Goal: Obtain resource: Download file/media

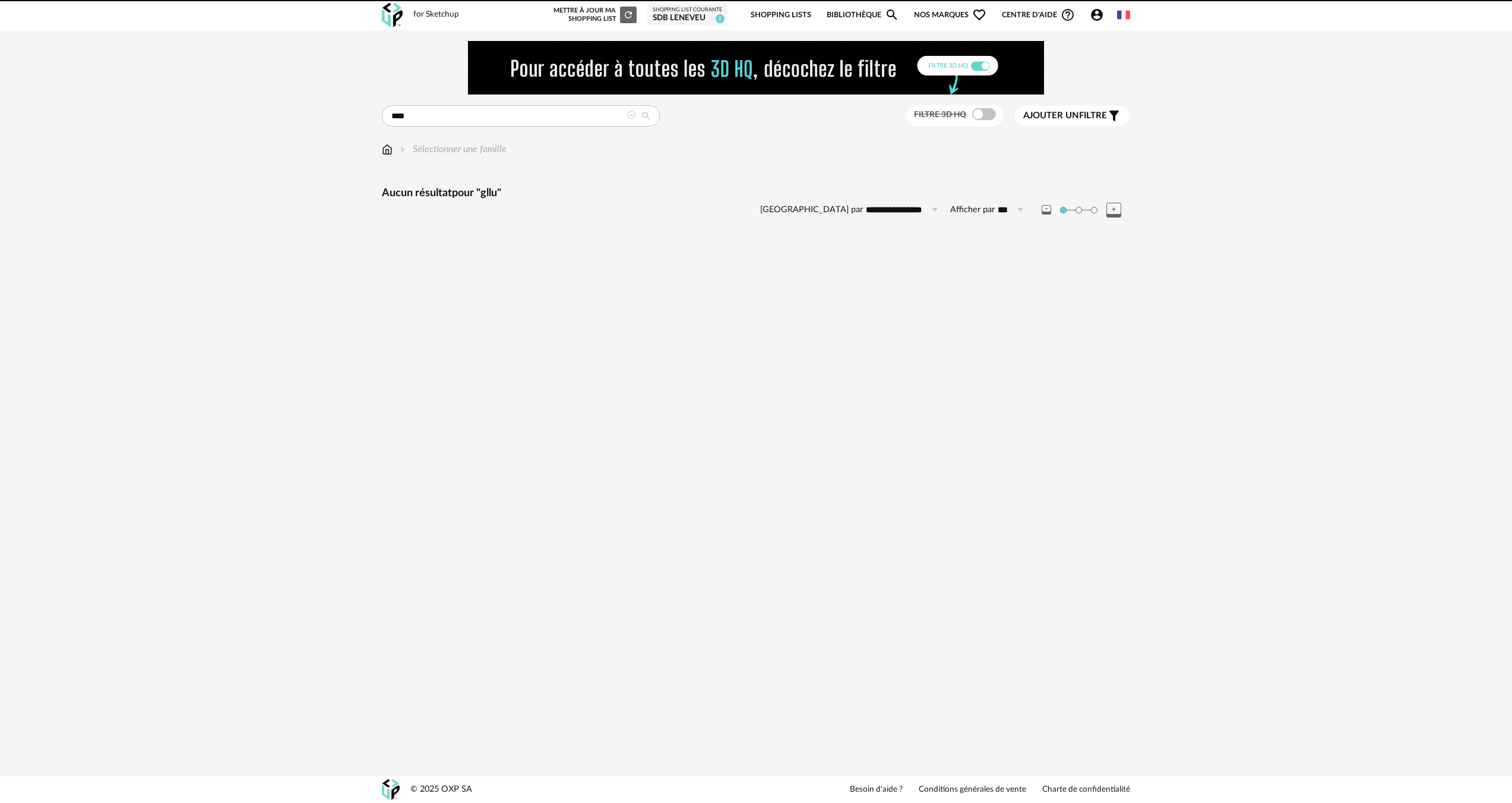
click at [633, 114] on icon at bounding box center [631, 115] width 8 height 8
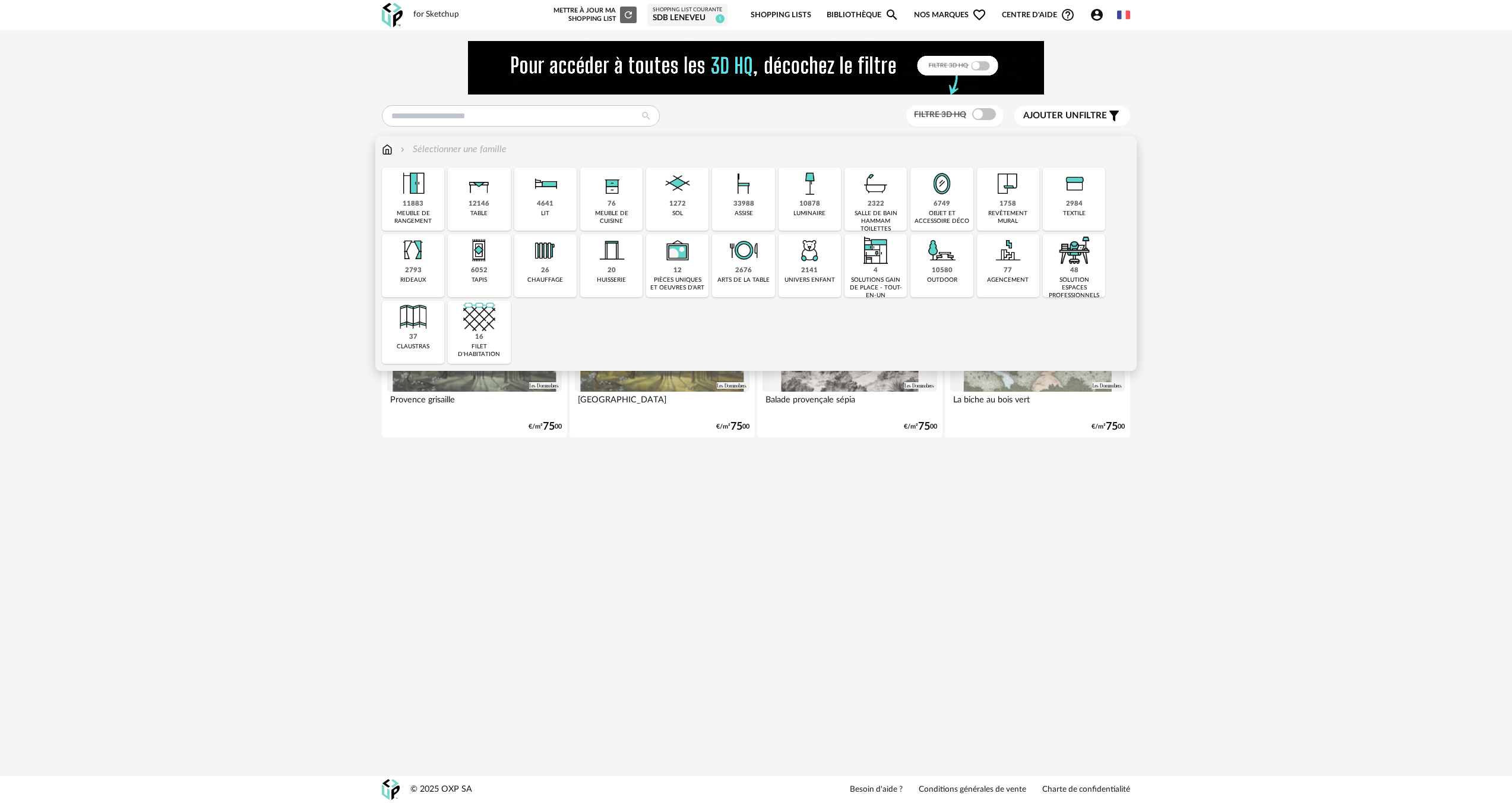
click at [1015, 200] on div "1758" at bounding box center [1008, 204] width 17 height 9
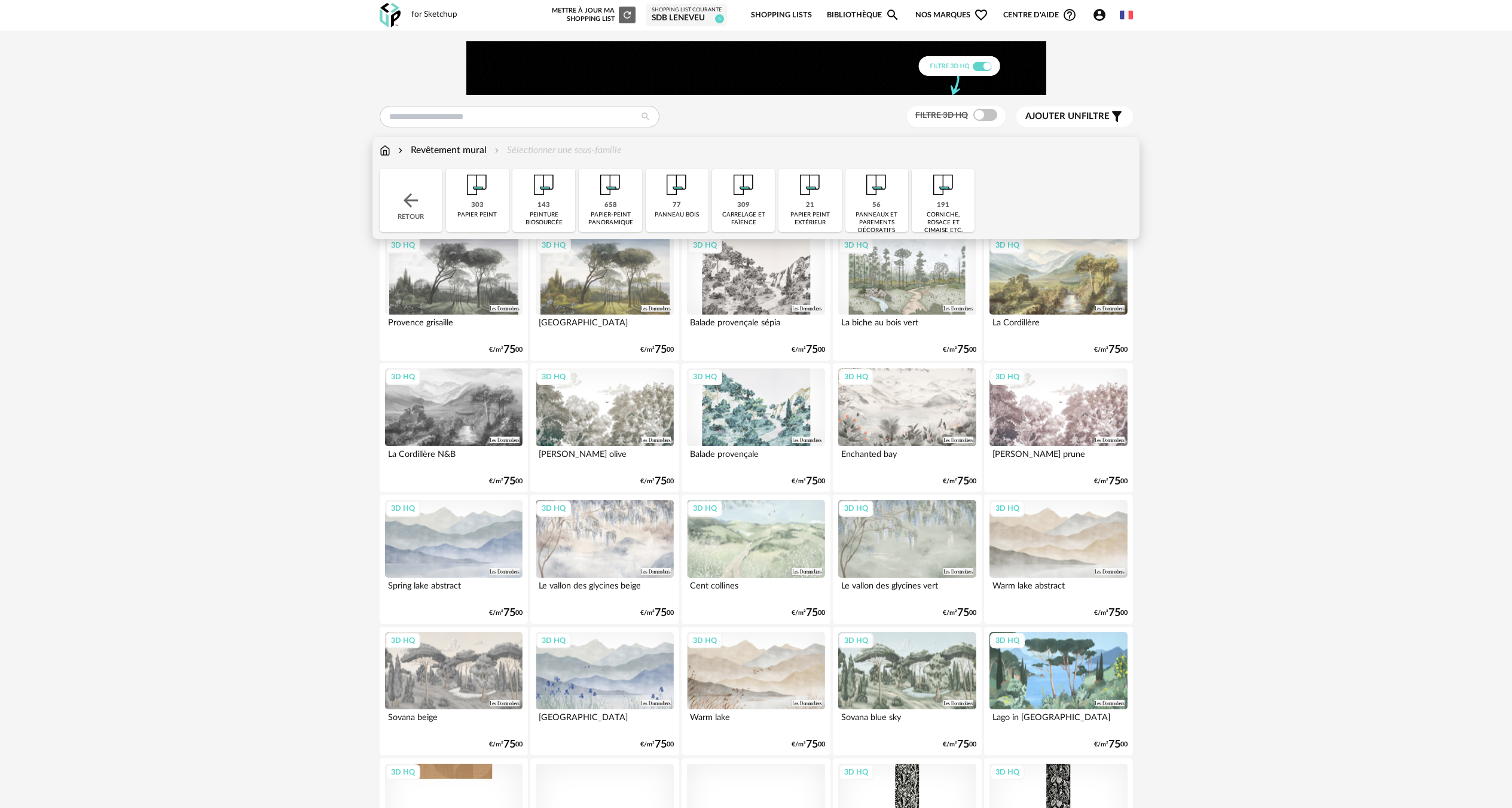
click at [633, 217] on div "papier-peint panoramique" at bounding box center [611, 219] width 56 height 16
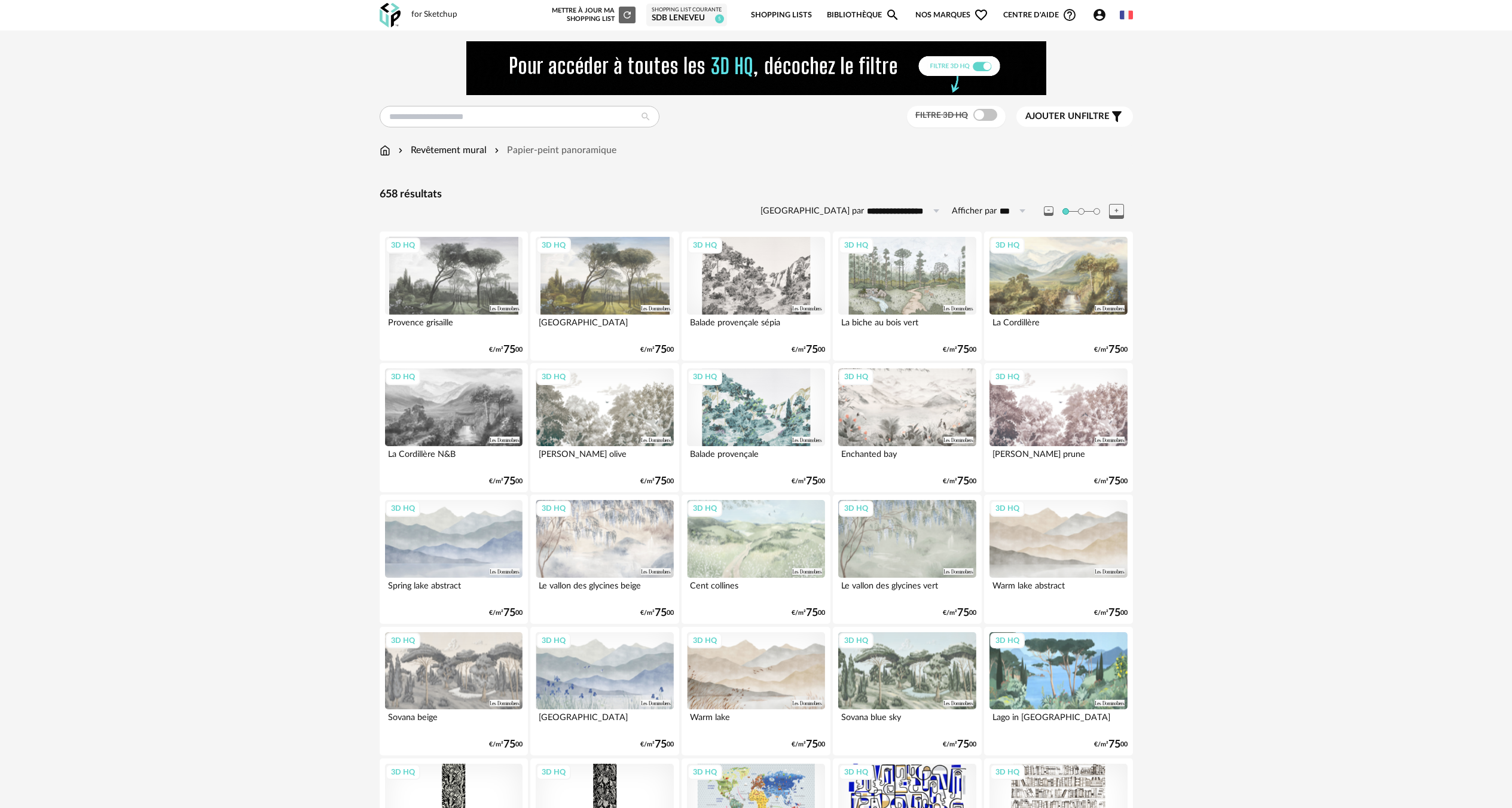
click at [1043, 113] on span "Ajouter un" at bounding box center [1053, 116] width 56 height 9
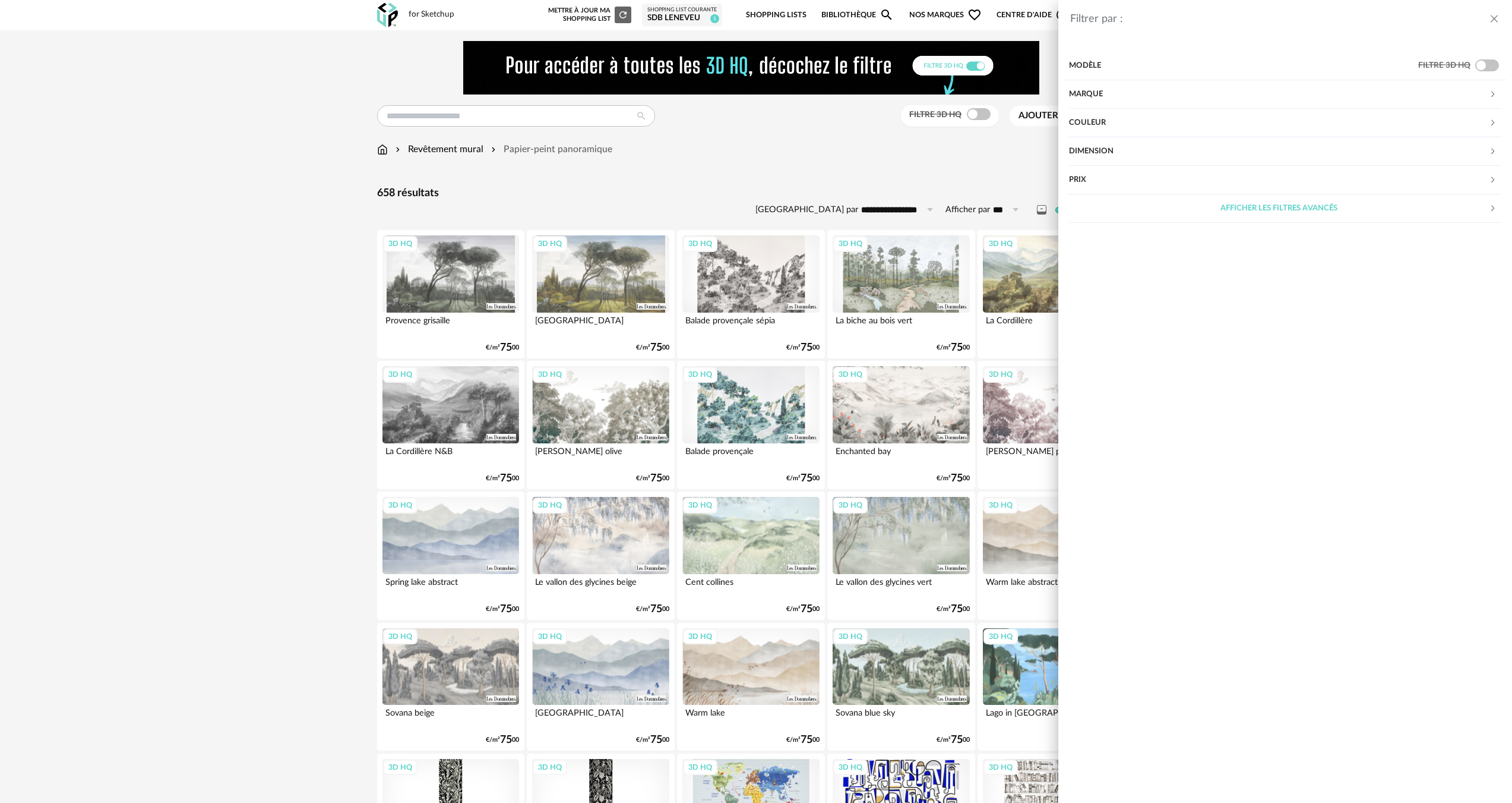
click at [1224, 109] on div "Couleur" at bounding box center [1279, 123] width 420 height 28
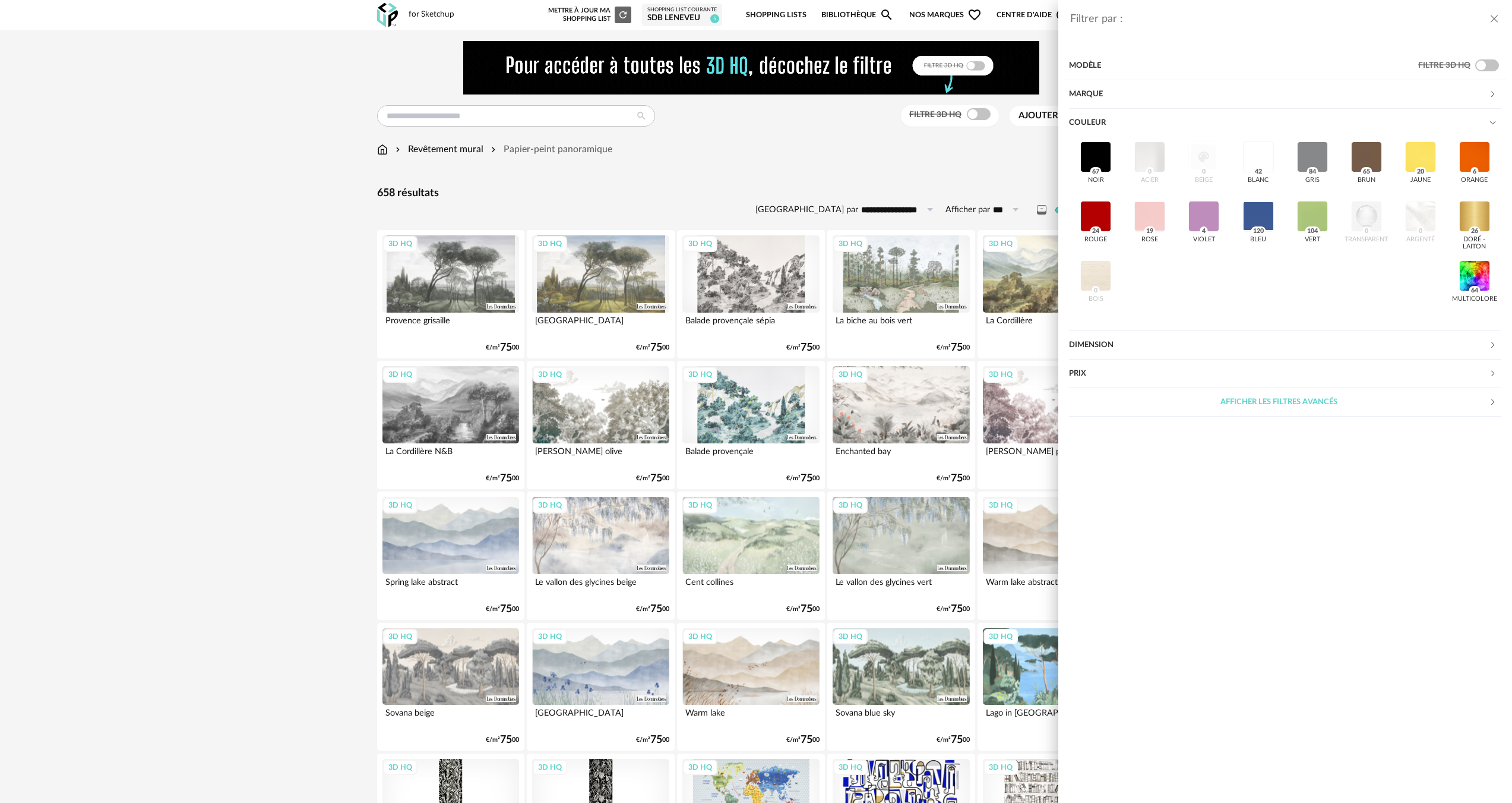
click at [1124, 97] on div "Marque" at bounding box center [1279, 94] width 420 height 28
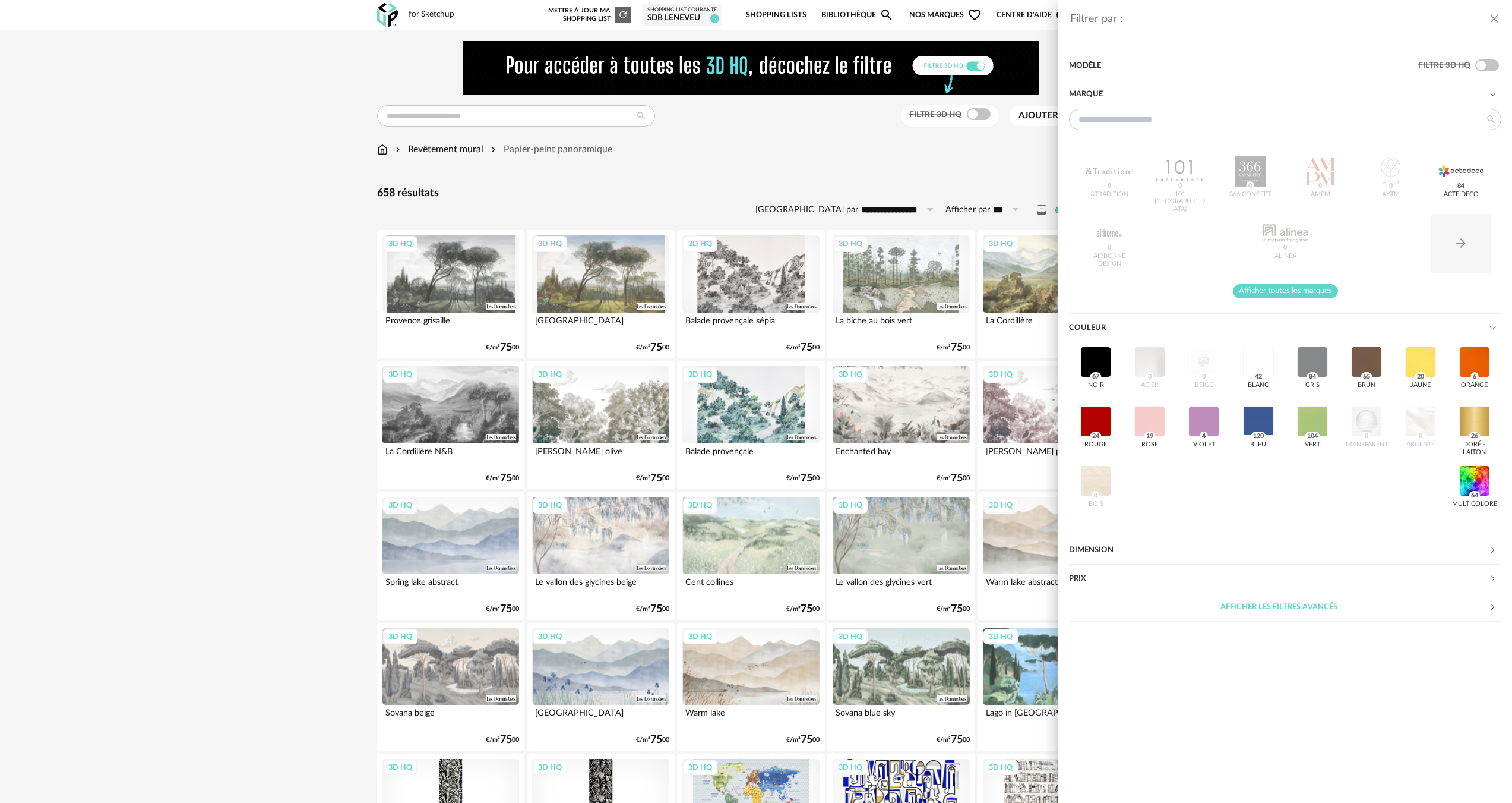
click at [1332, 296] on span "Afficher toutes les marques" at bounding box center [1285, 291] width 105 height 15
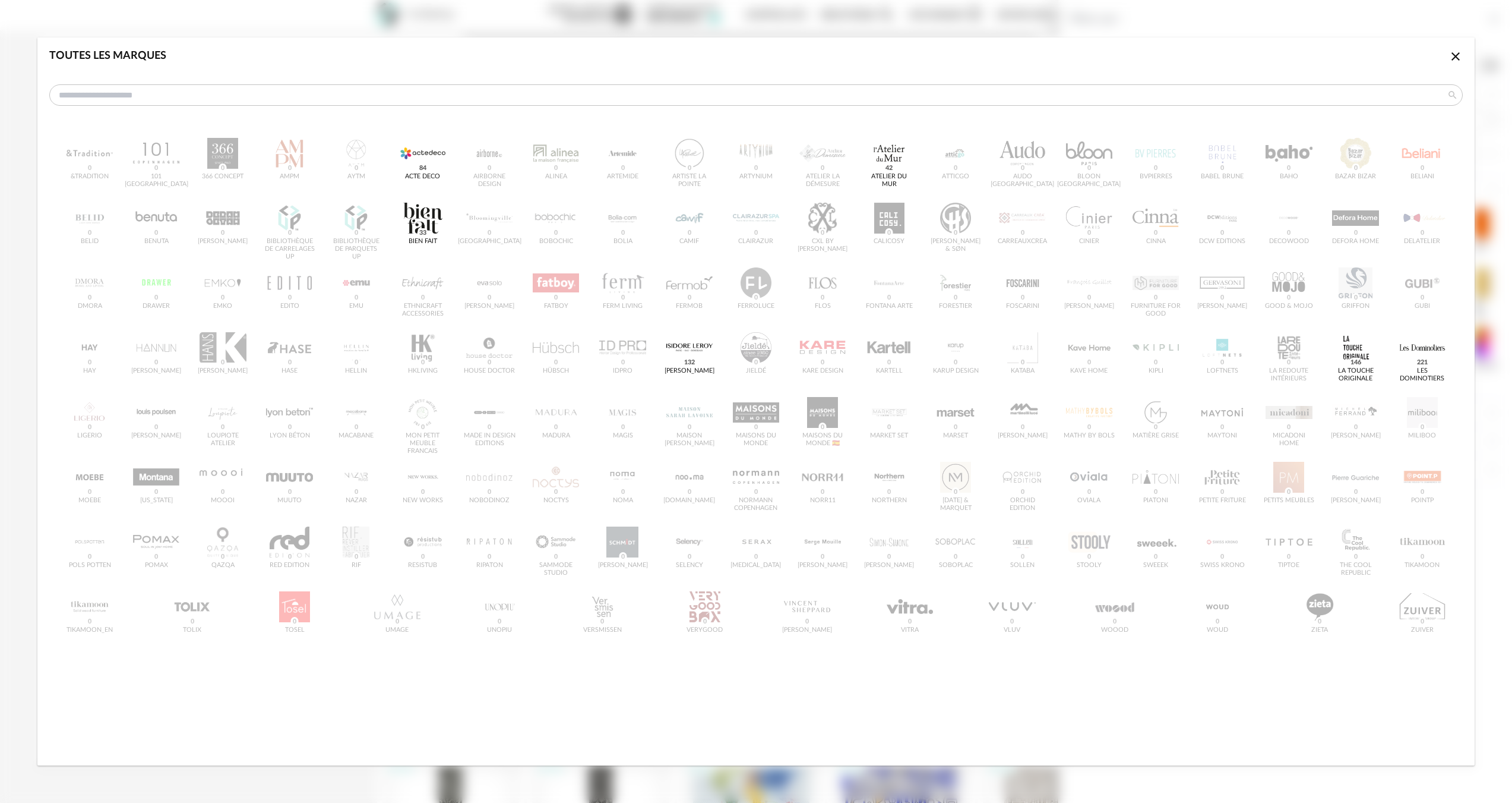
click at [1462, 66] on div "Close icon" at bounding box center [1455, 59] width 14 height 19
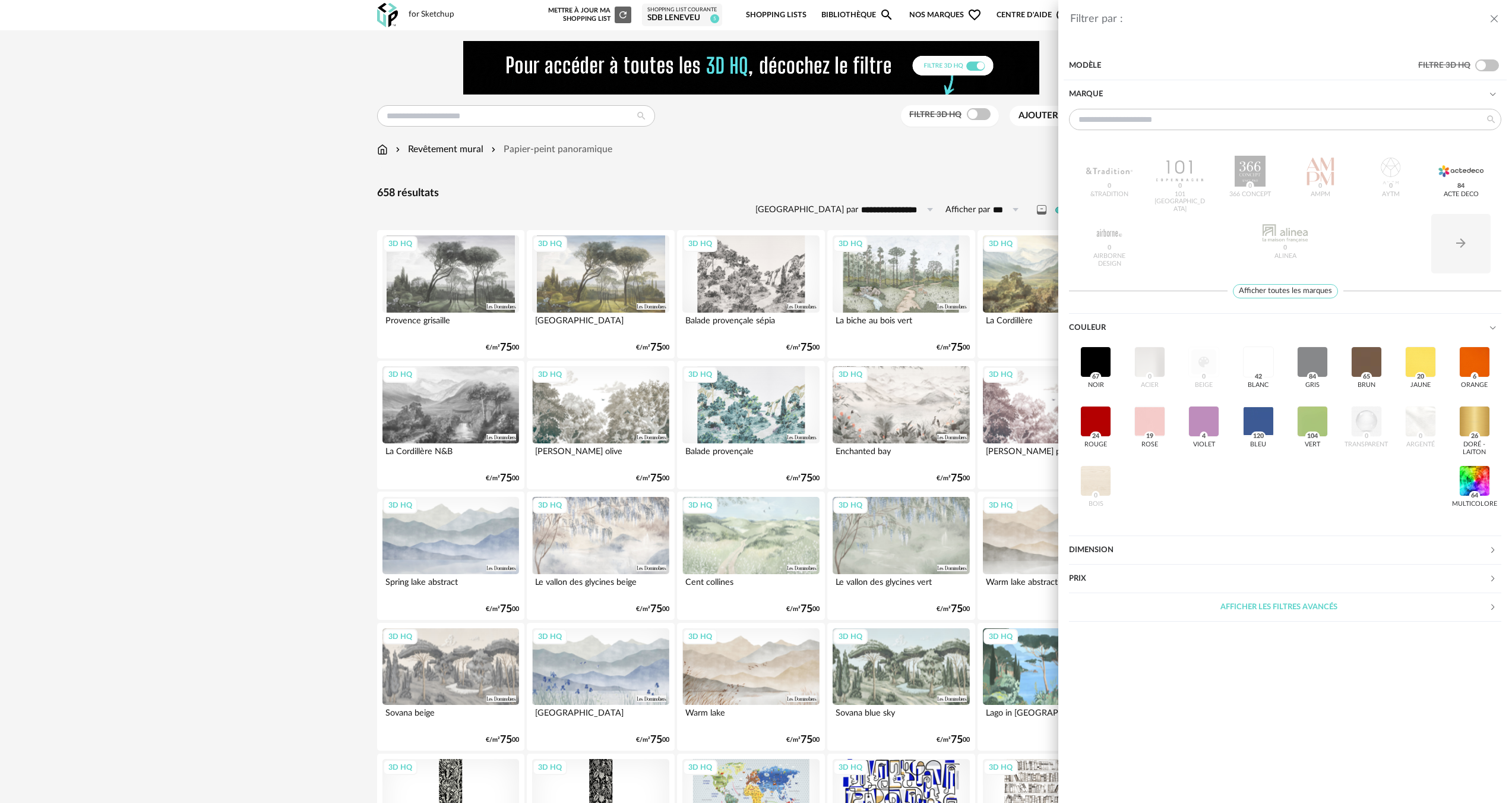
click at [257, 426] on div "Filtrer par : Modèle Filtre 3D HQ Marque &tradition 0 101 Copenhagen 0 366 Conc…" at bounding box center [756, 402] width 1512 height 803
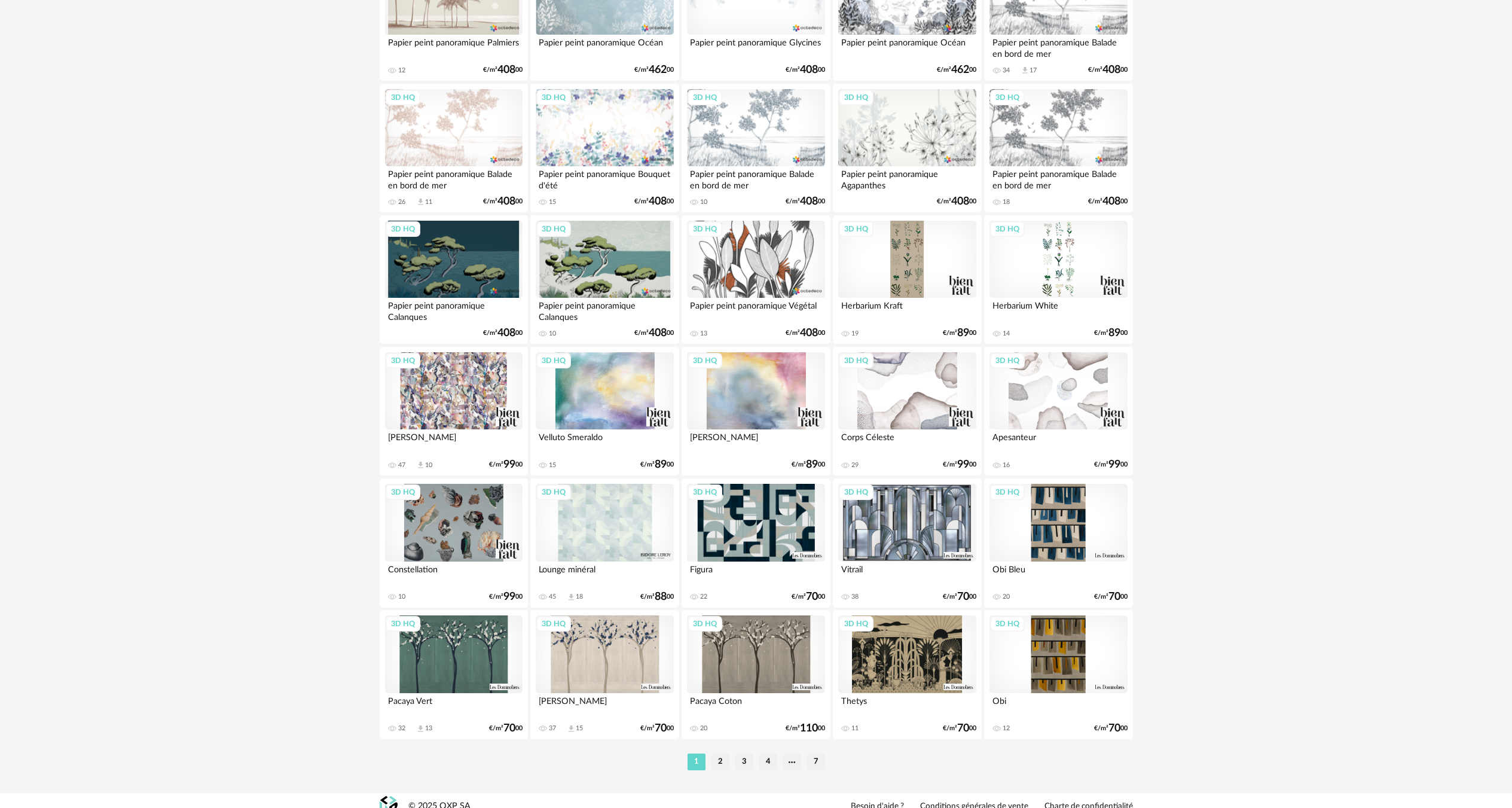
scroll to position [2134, 0]
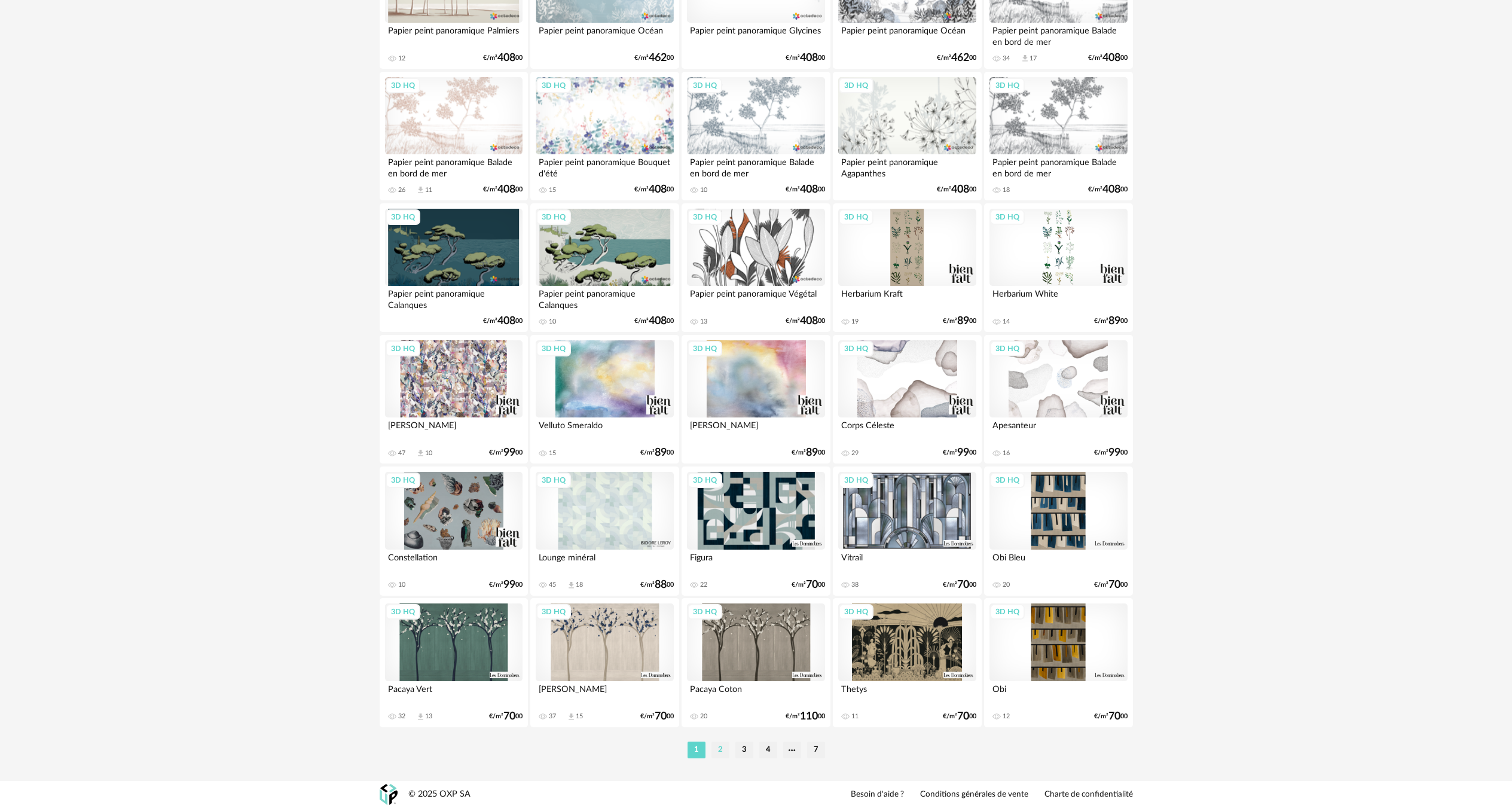
click at [720, 750] on li "2" at bounding box center [720, 749] width 18 height 17
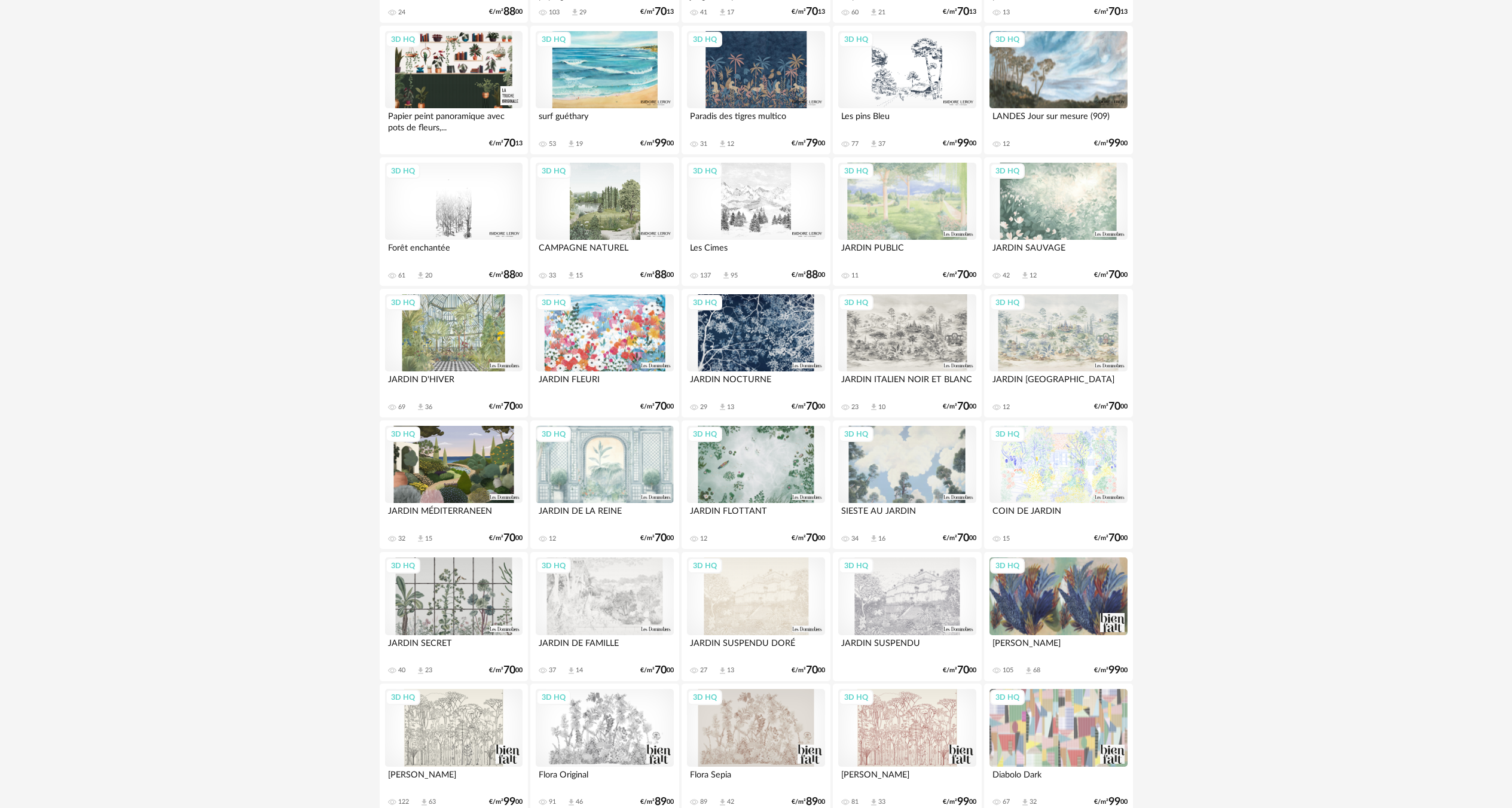
scroll to position [2134, 0]
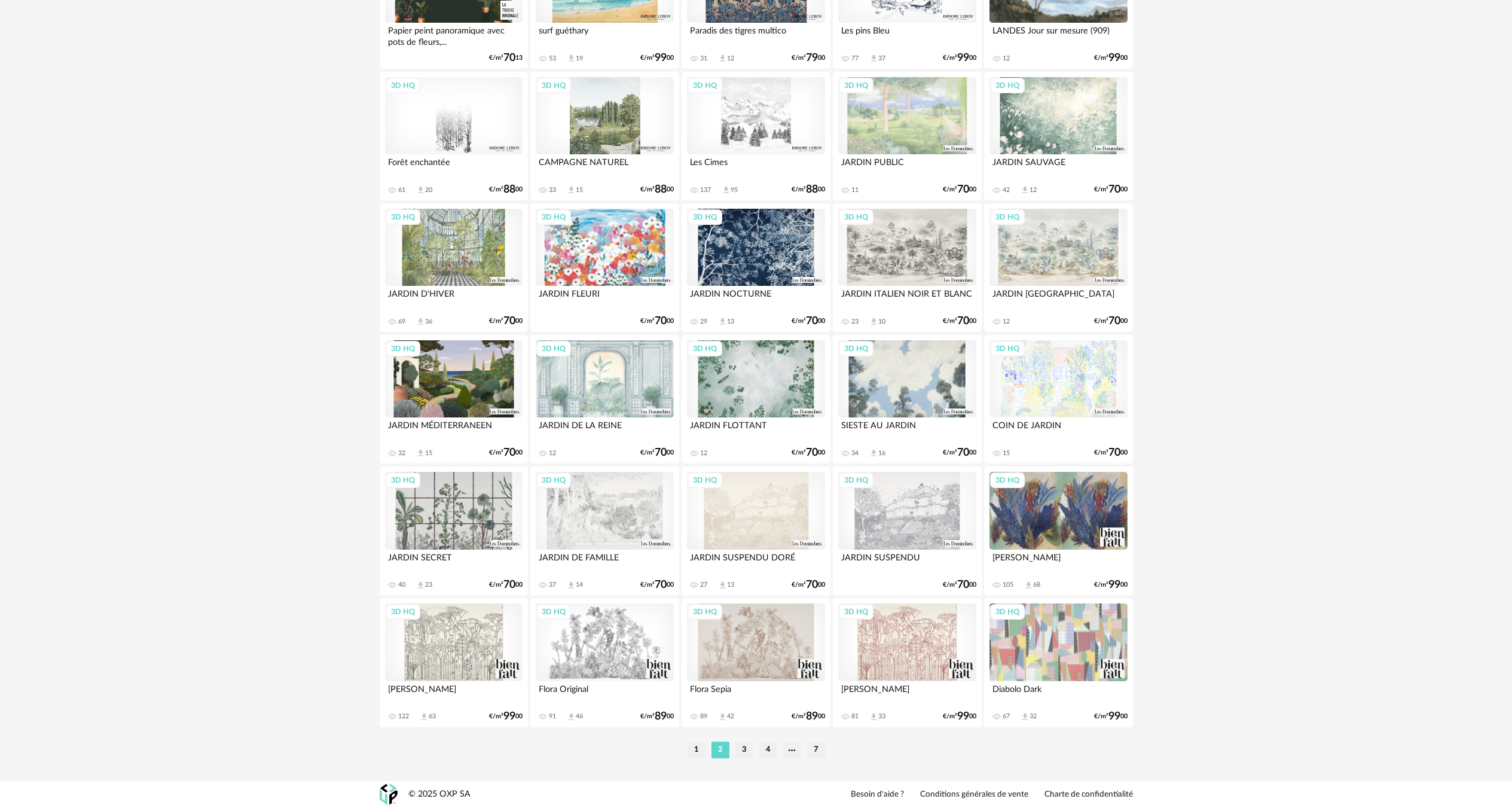
click at [754, 745] on ul "1 2 3 4 7" at bounding box center [756, 749] width 144 height 17
click at [750, 750] on li "3" at bounding box center [744, 749] width 18 height 17
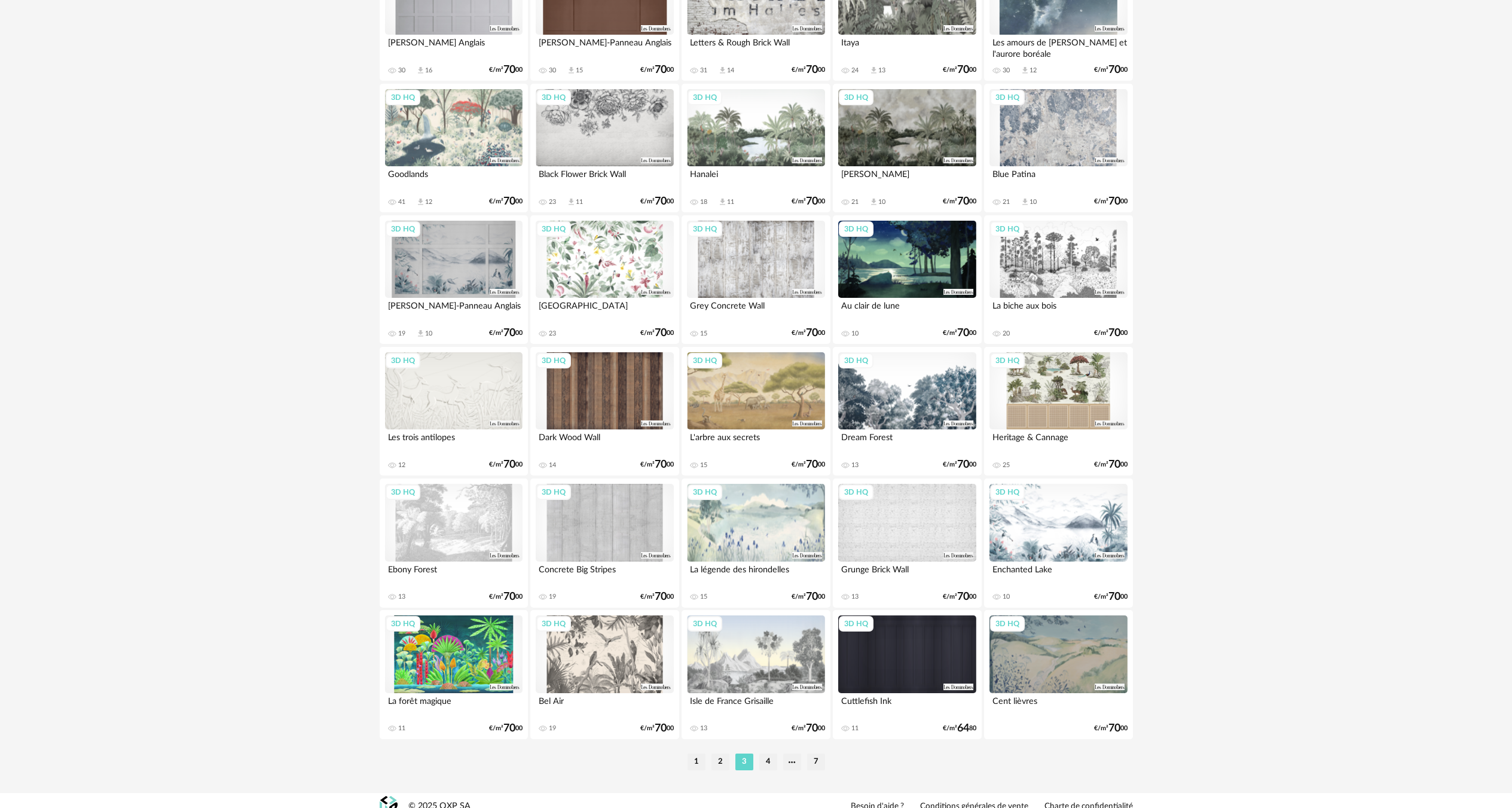
scroll to position [2134, 0]
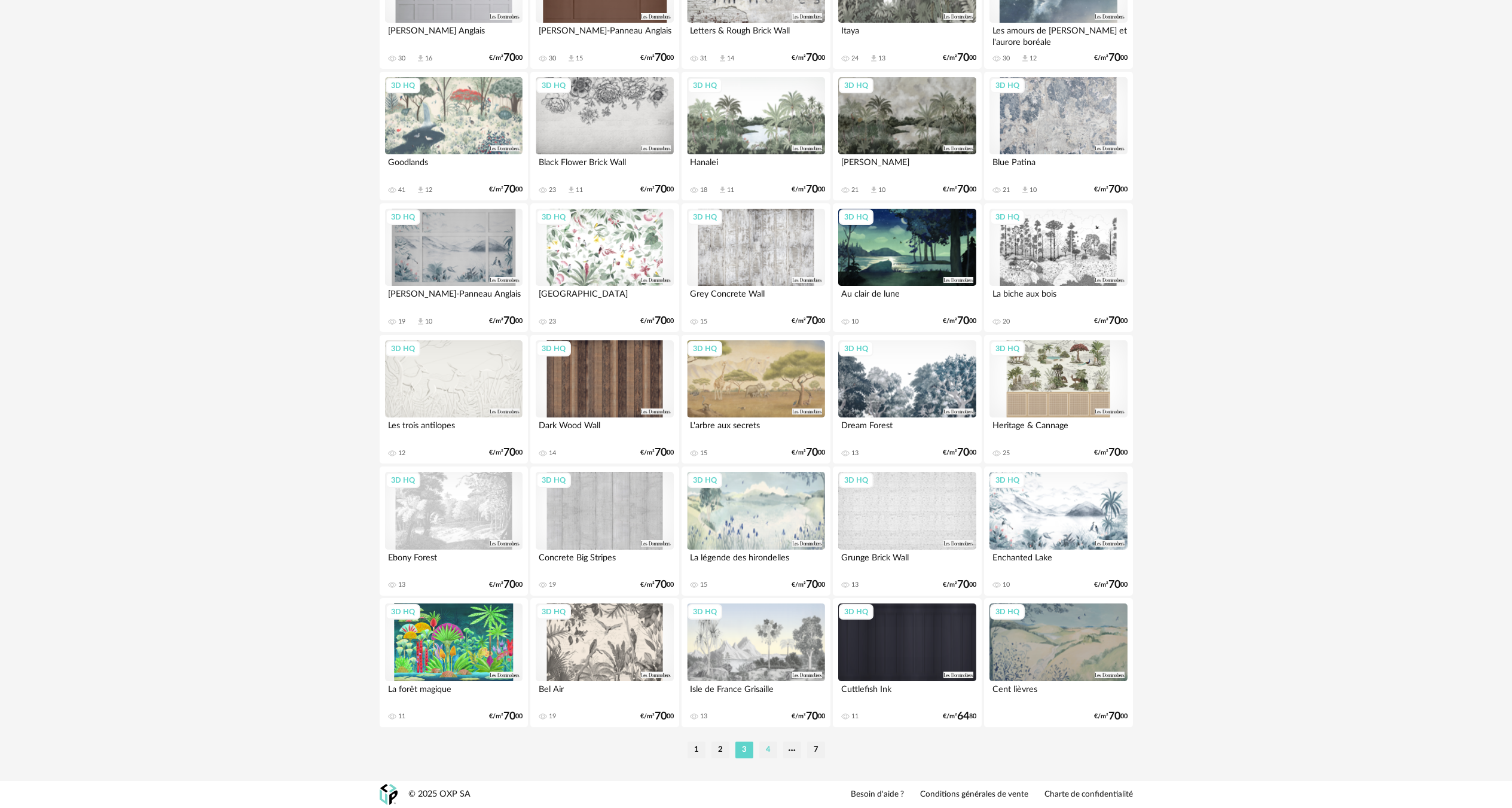
click at [774, 749] on li "4" at bounding box center [768, 749] width 18 height 17
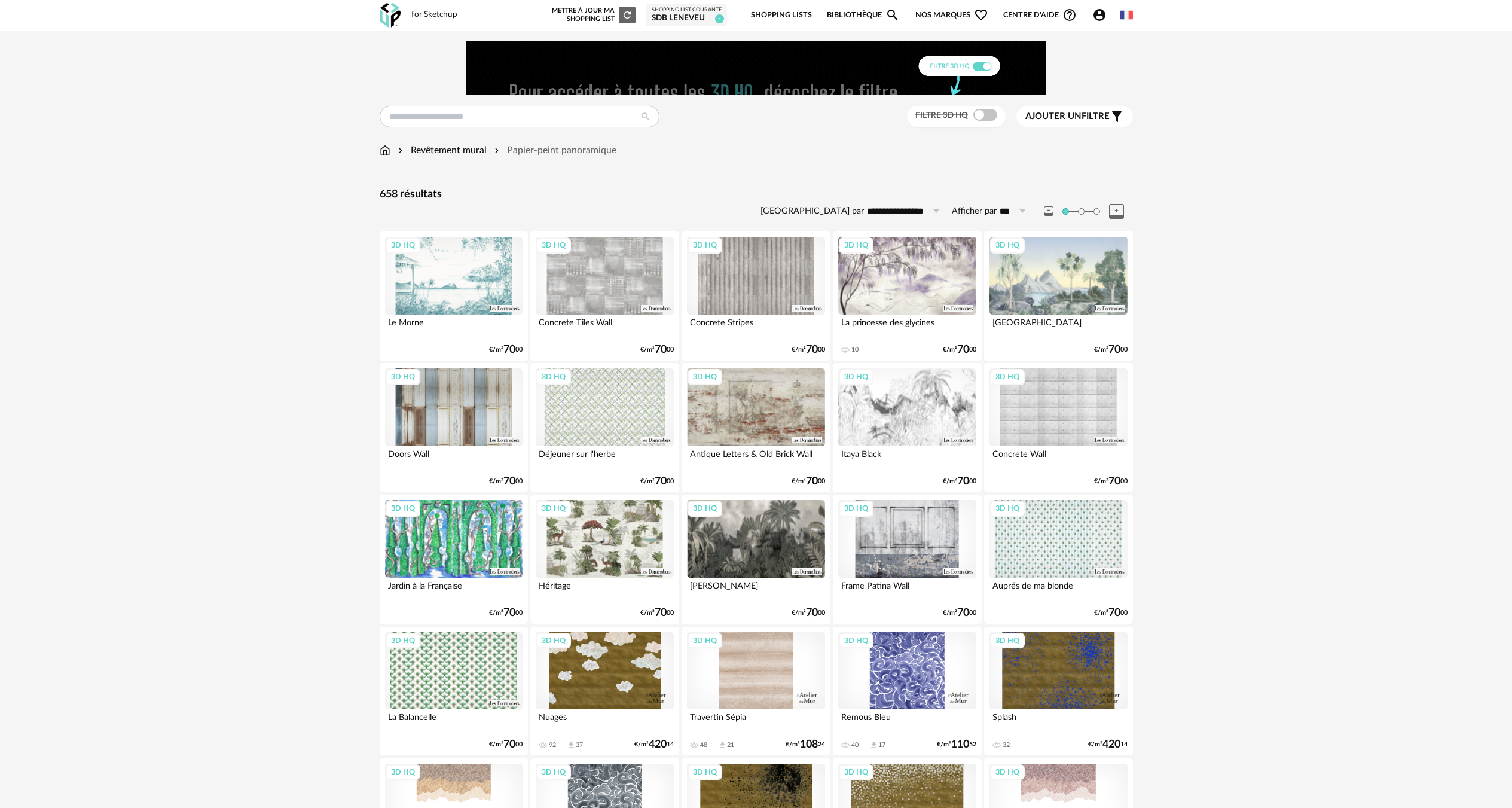
click at [421, 147] on div "Revêtement mural" at bounding box center [441, 151] width 91 height 14
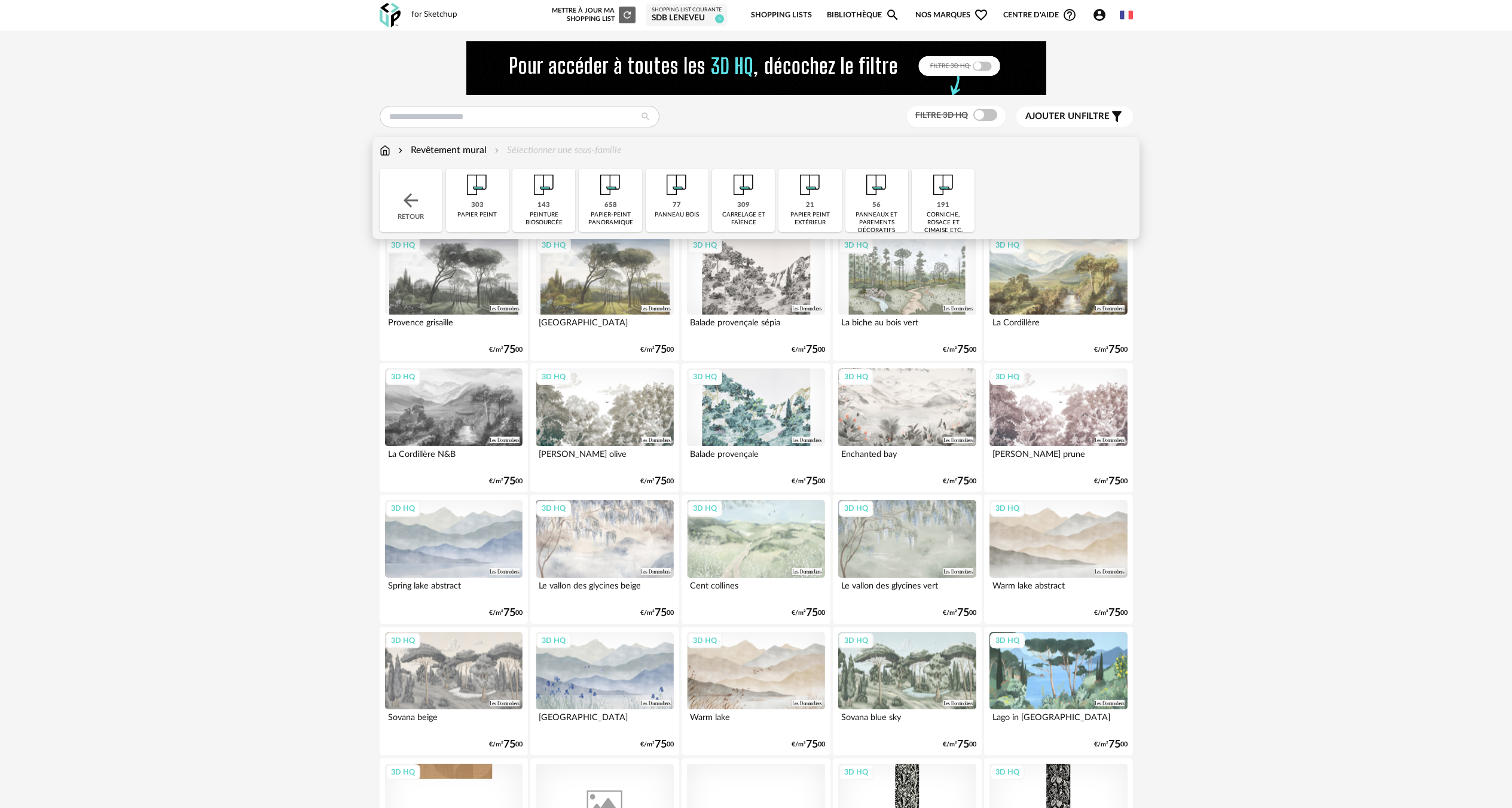
click at [754, 213] on div "carrelage et faïence" at bounding box center [743, 219] width 56 height 16
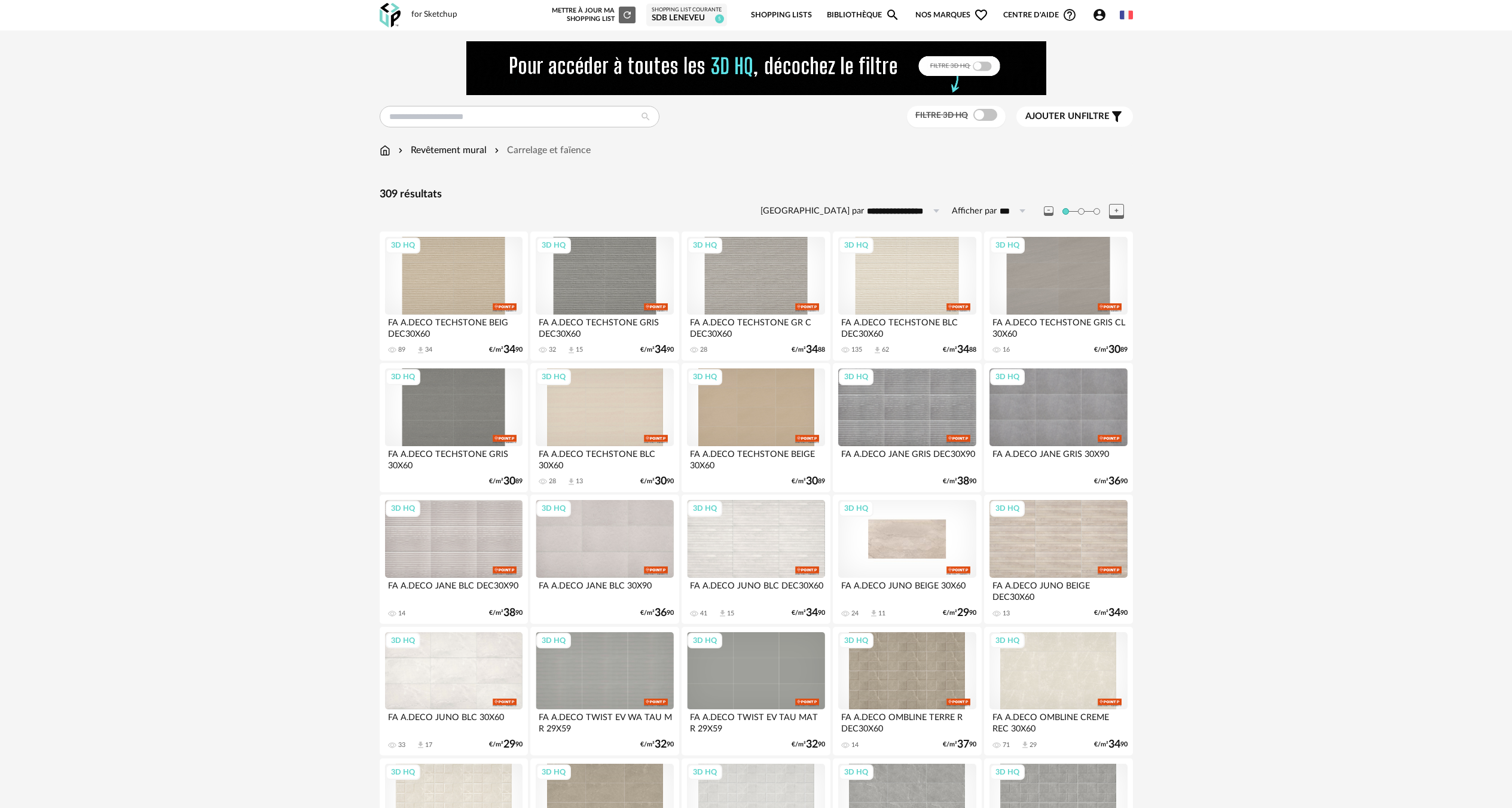
click at [920, 515] on div "3D HQ" at bounding box center [907, 539] width 138 height 78
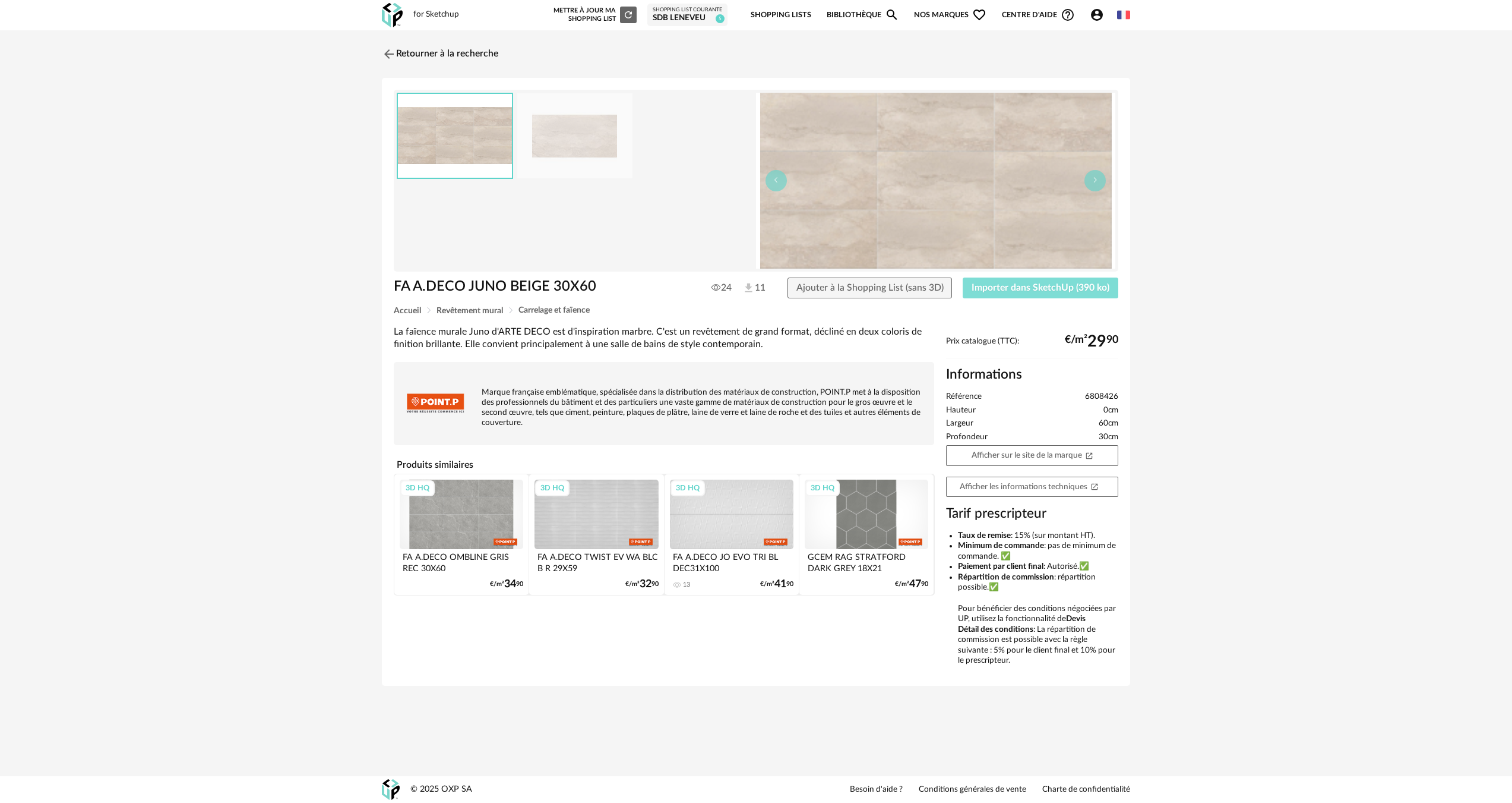
click at [1000, 290] on span "Importer dans SketchUp (390 ko)" at bounding box center [1041, 288] width 138 height 9
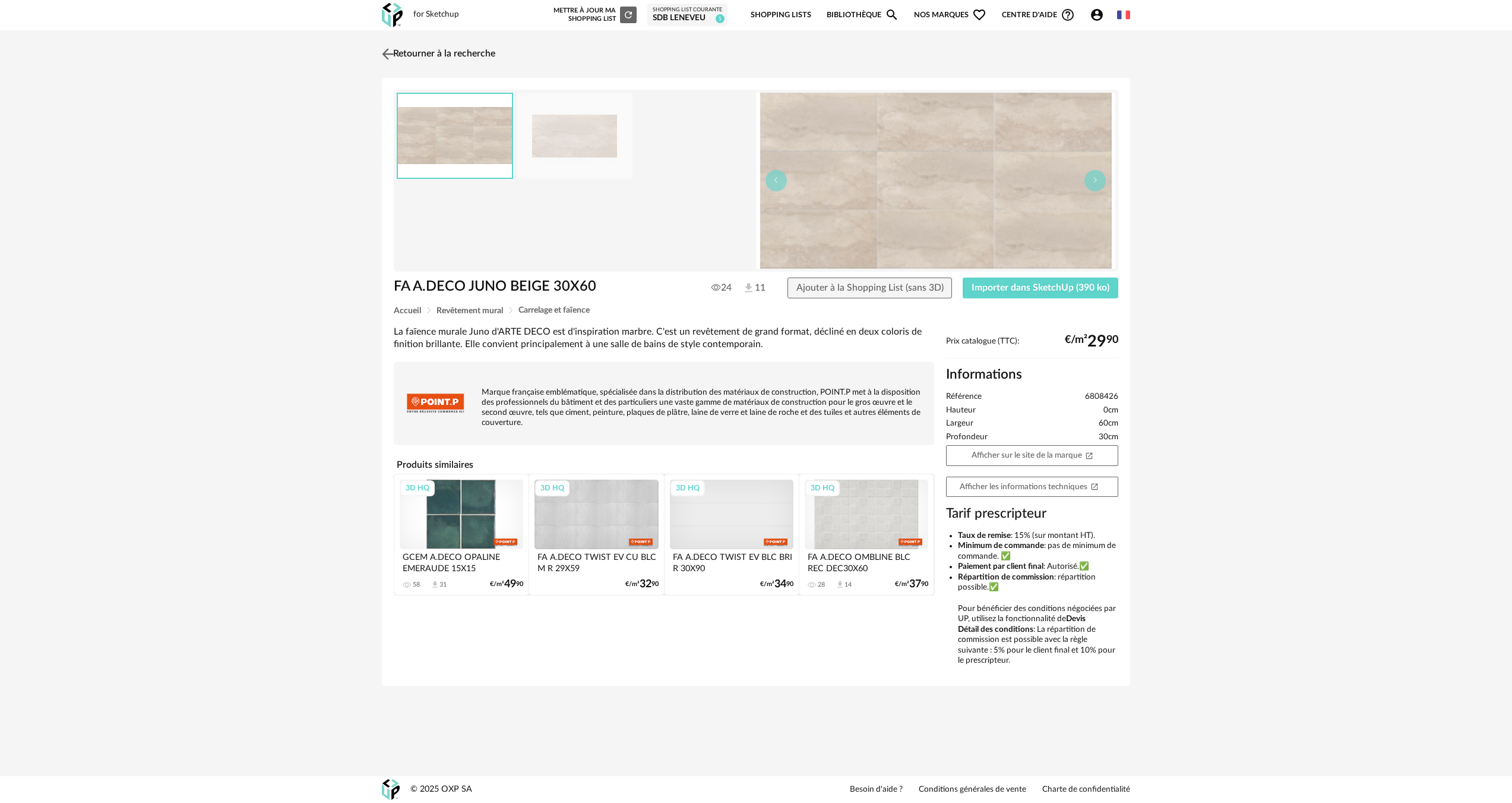
click at [432, 56] on link "Retourner à la recherche" at bounding box center [437, 54] width 116 height 26
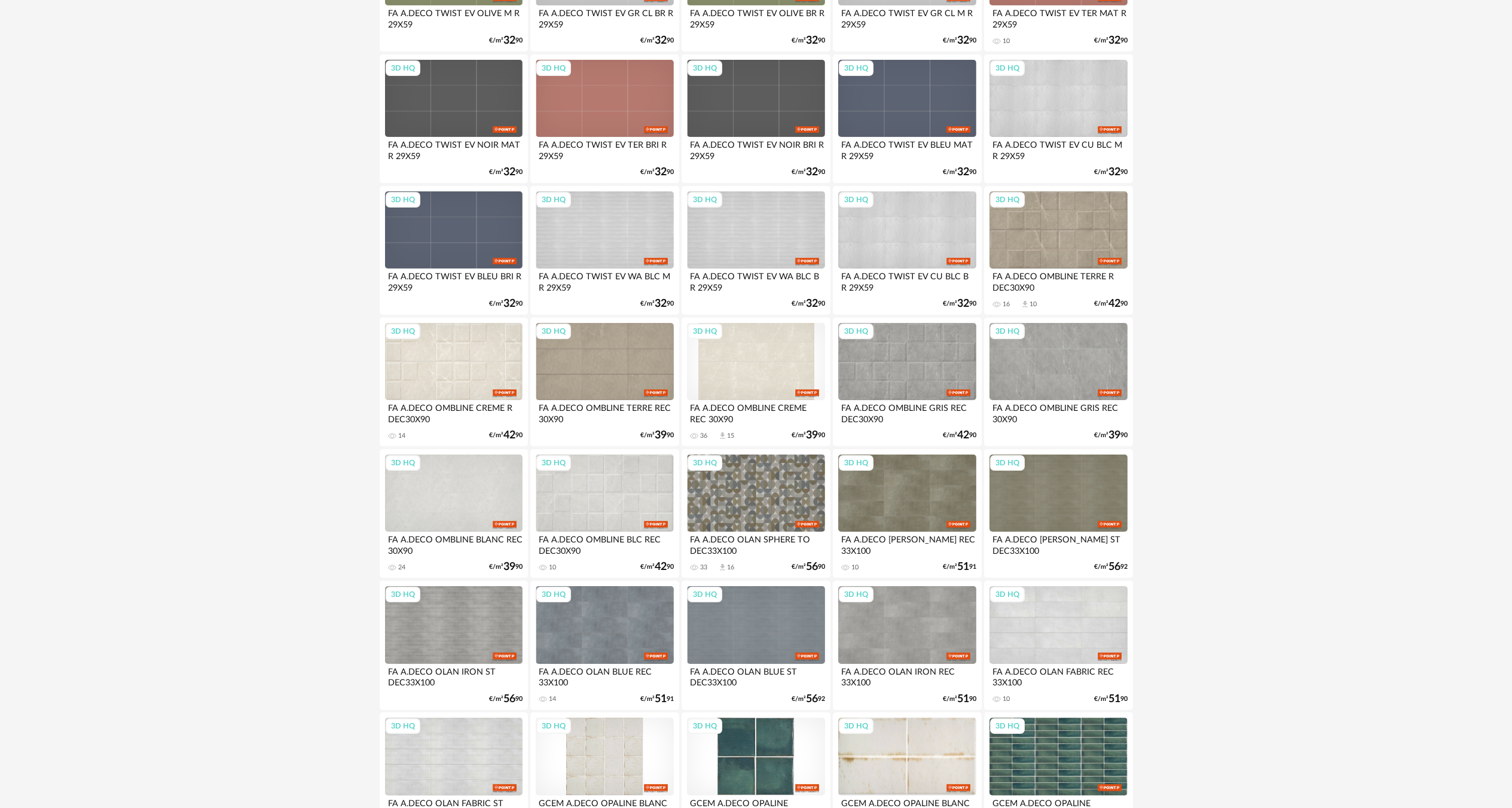
scroll to position [2134, 0]
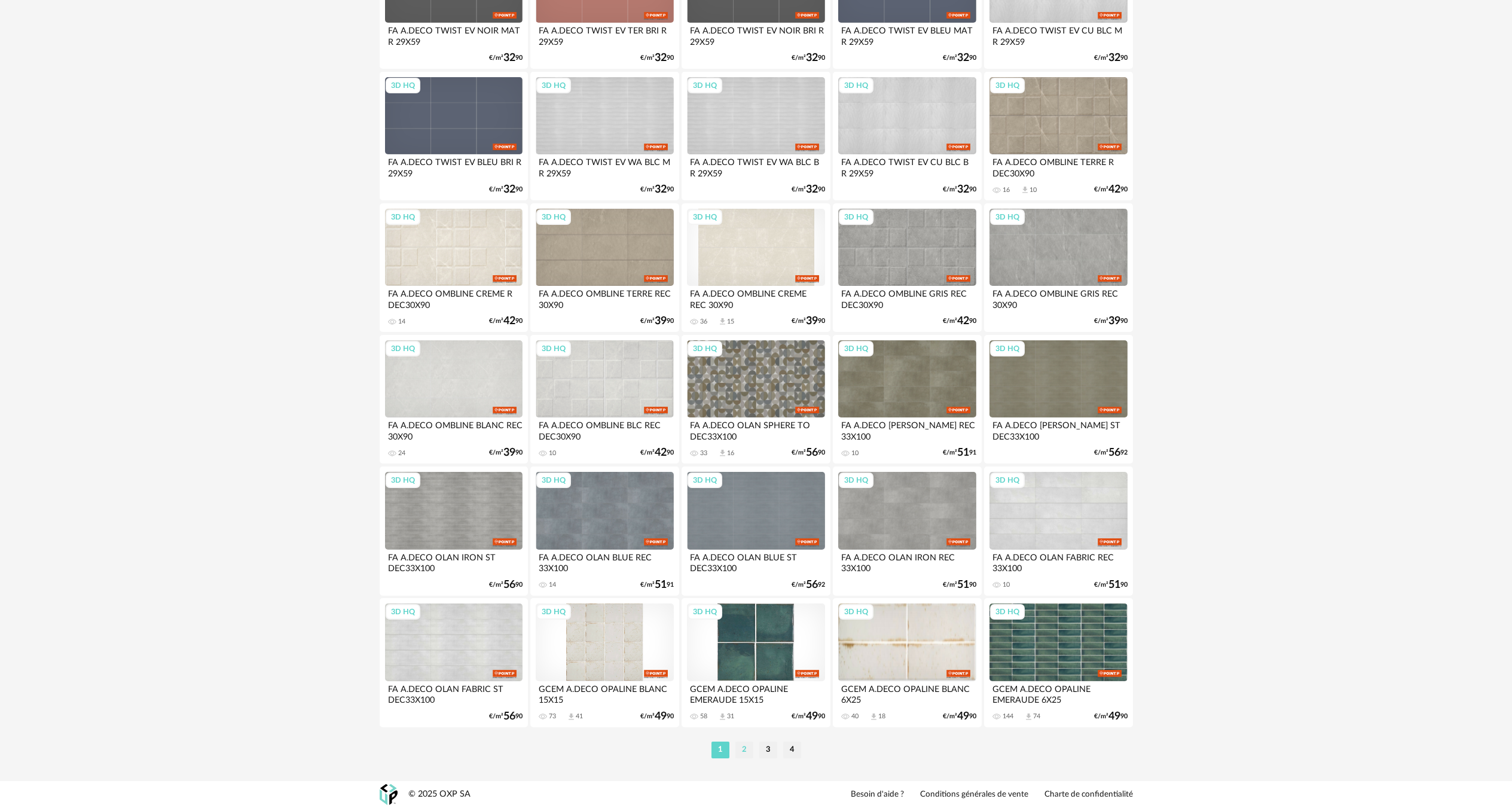
click at [746, 754] on li "2" at bounding box center [744, 749] width 18 height 17
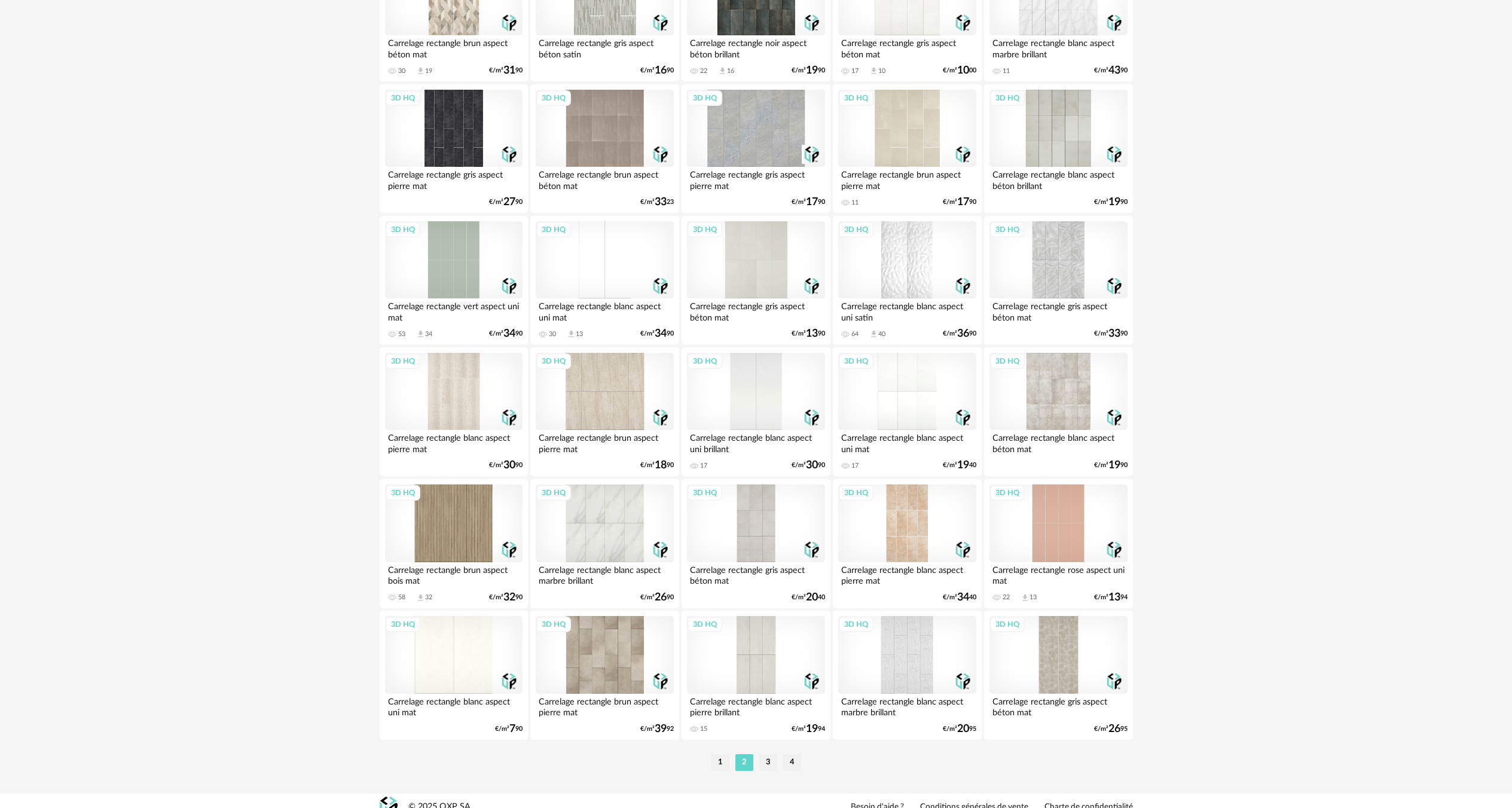
scroll to position [2134, 0]
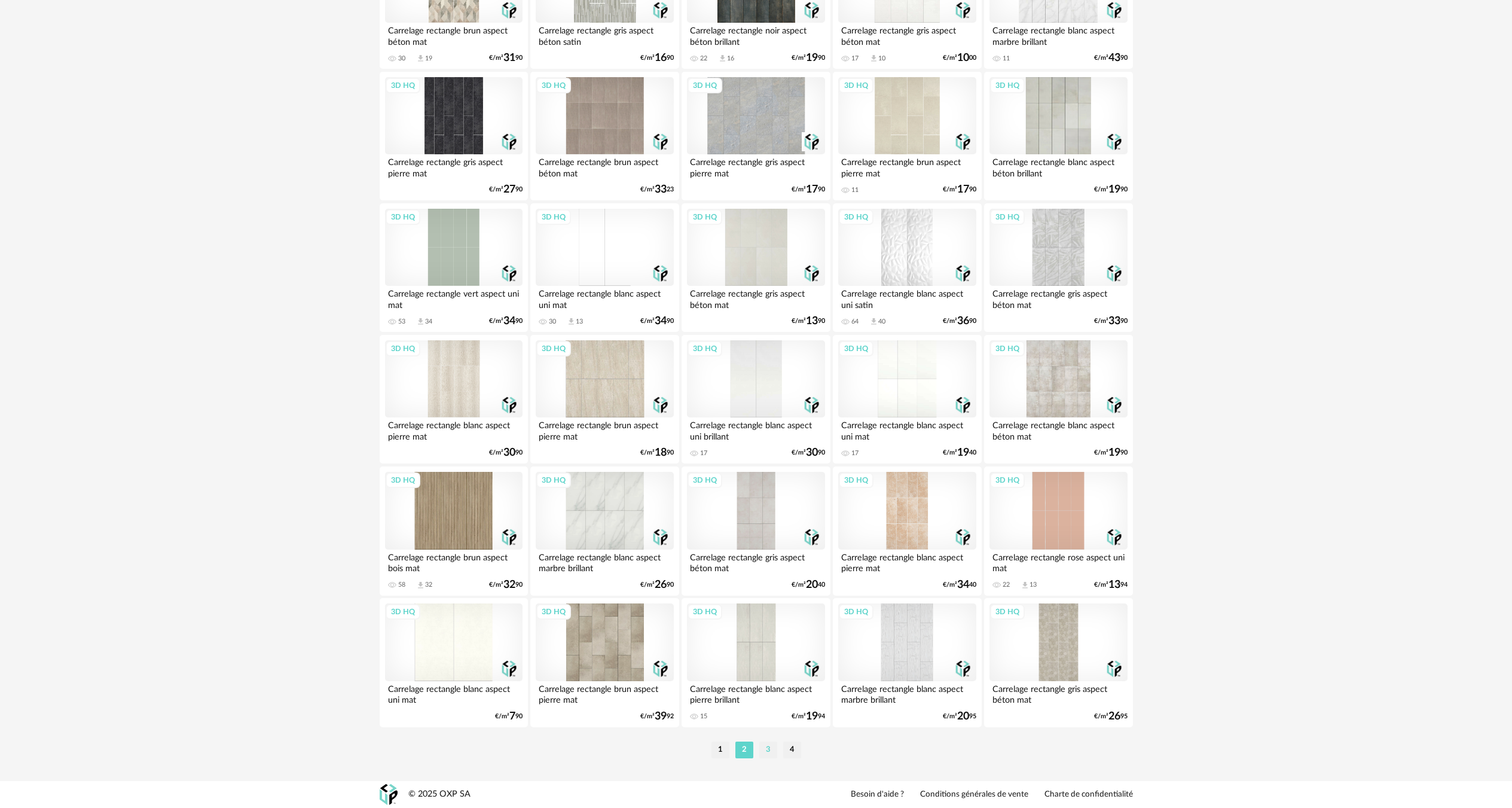
click at [767, 748] on li "3" at bounding box center [768, 749] width 18 height 17
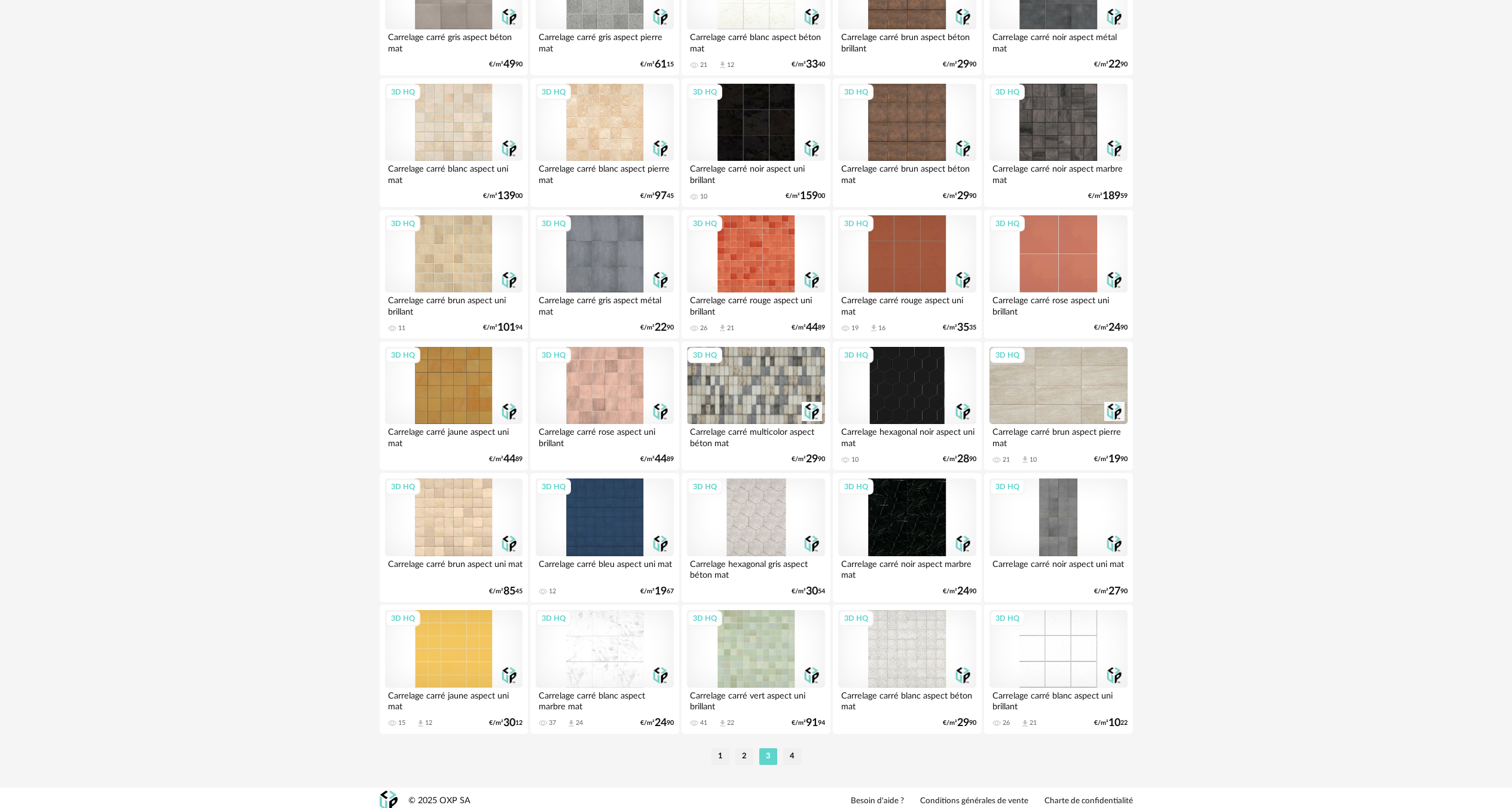
scroll to position [2134, 0]
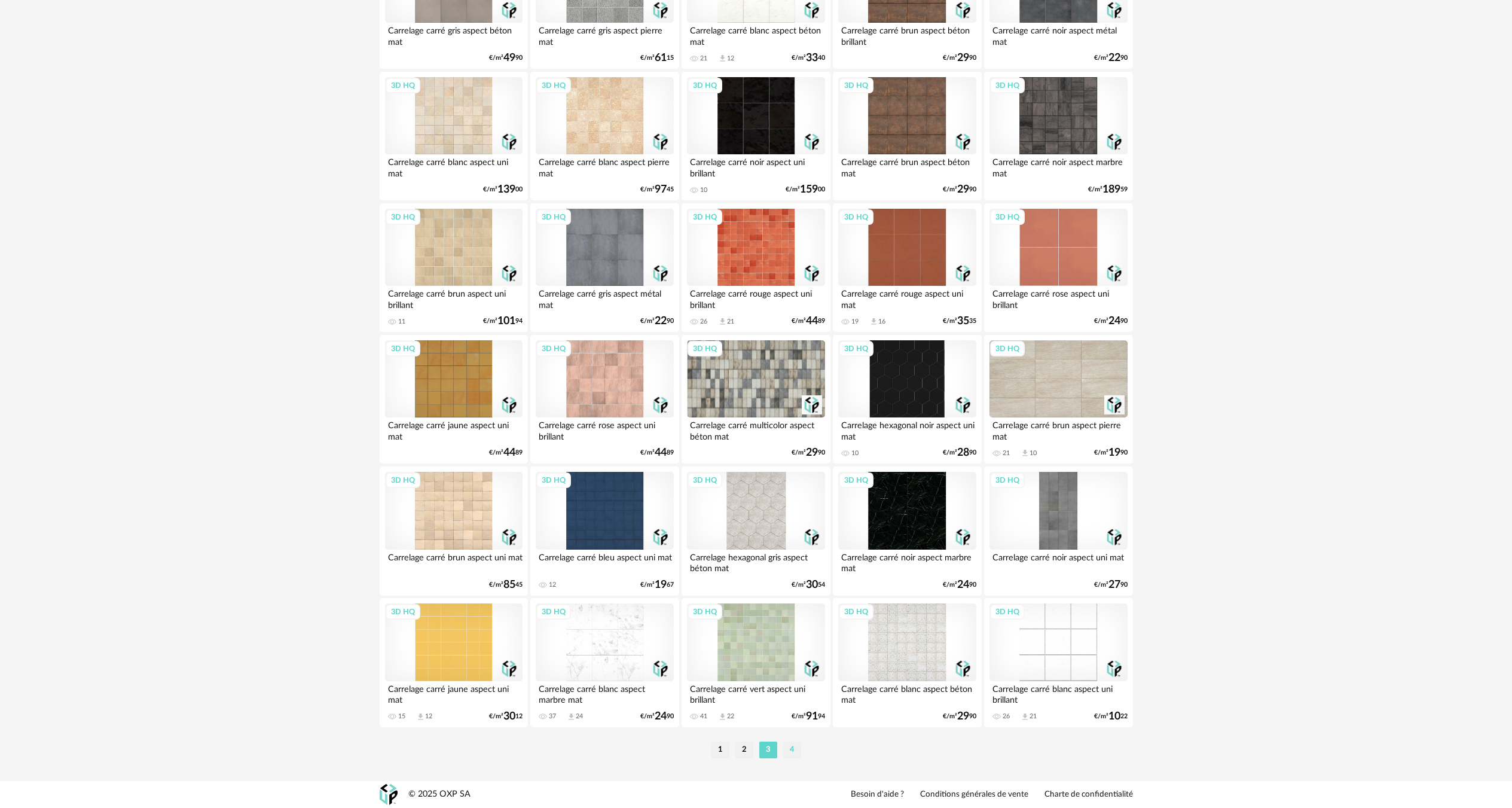
click at [793, 753] on li "4" at bounding box center [792, 749] width 18 height 17
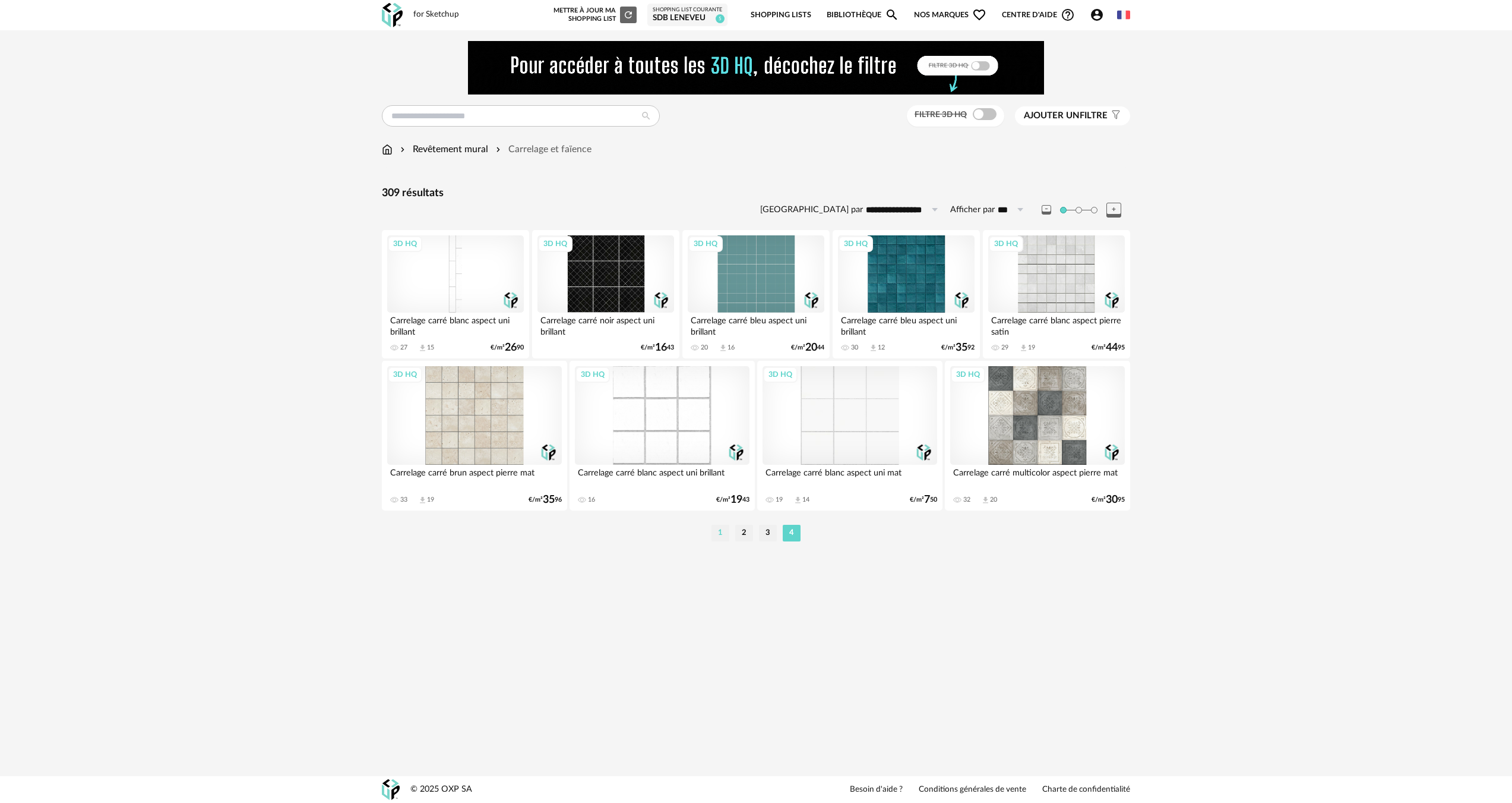
click at [720, 530] on li "1" at bounding box center [720, 533] width 18 height 17
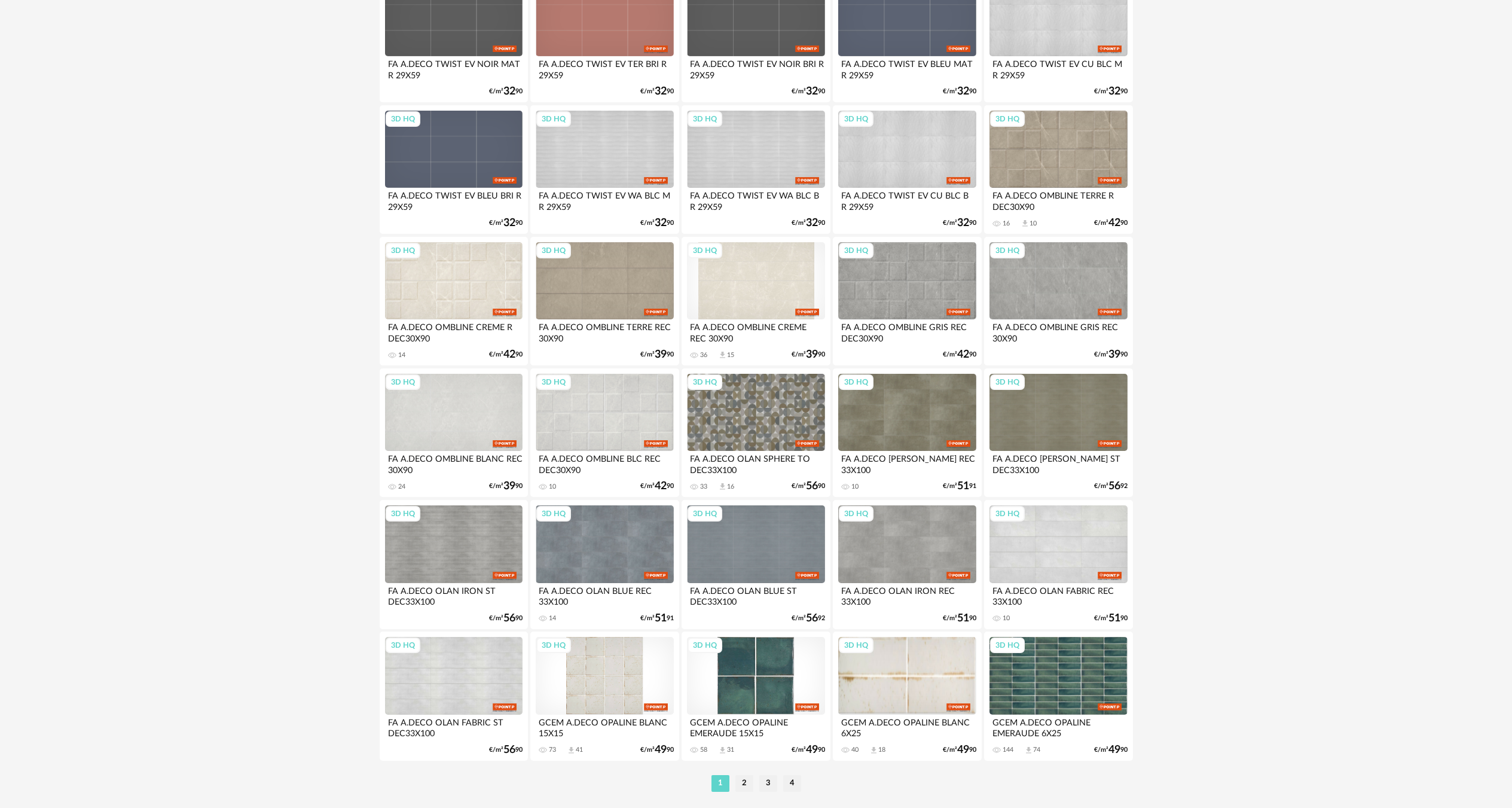
scroll to position [2134, 0]
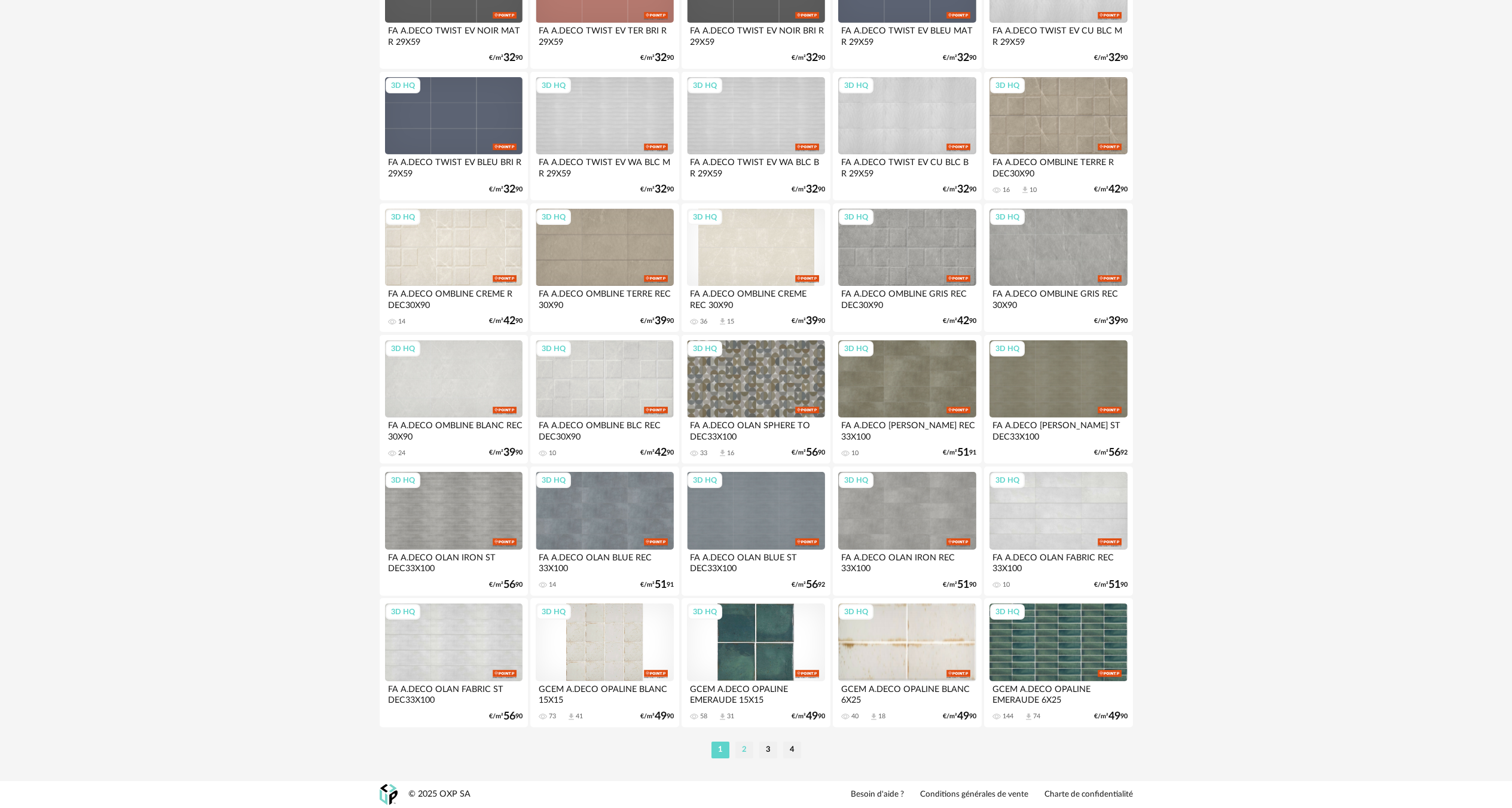
click at [745, 753] on li "2" at bounding box center [744, 749] width 18 height 17
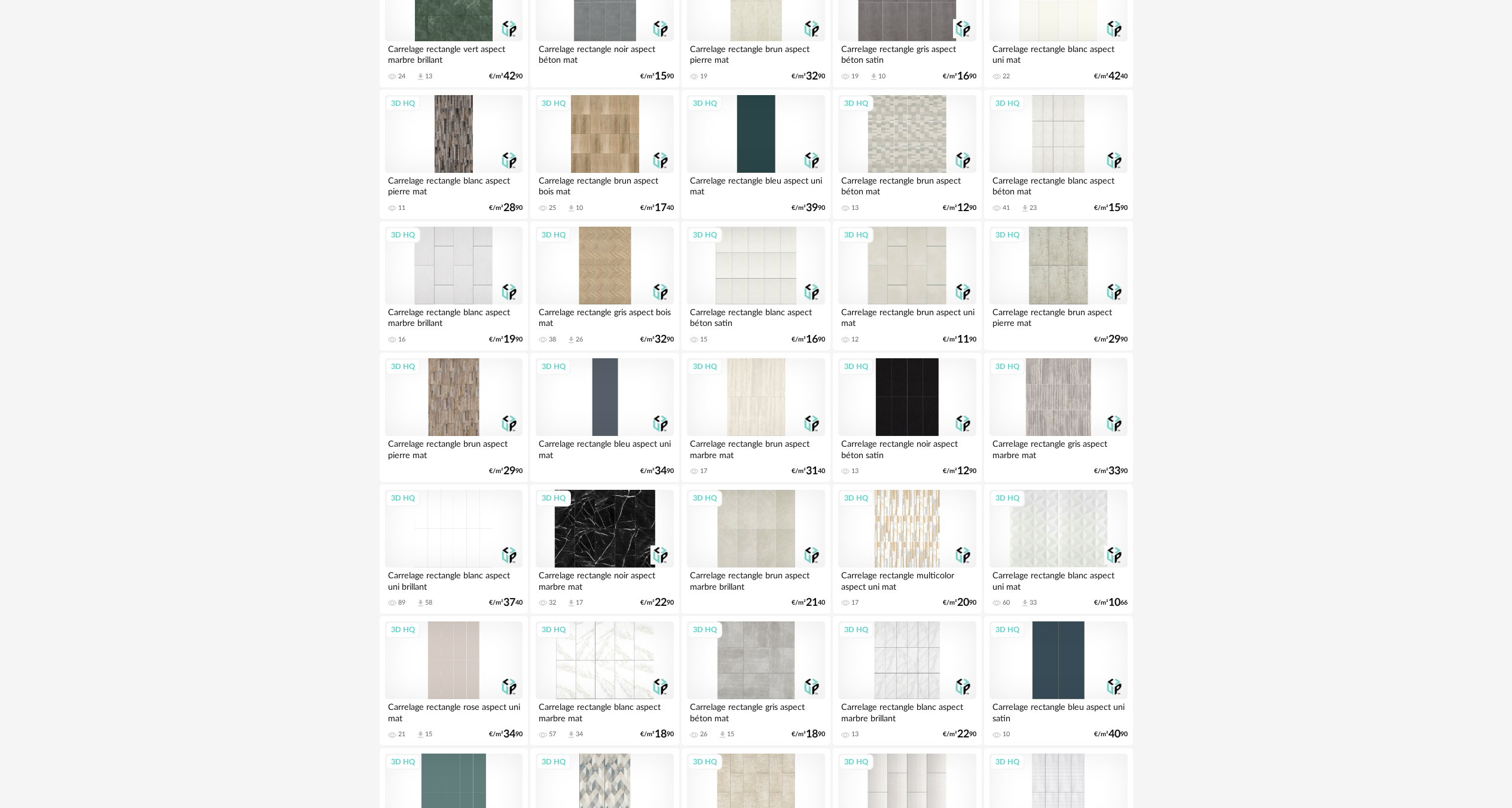
scroll to position [1196, 0]
click at [934, 540] on div "3D HQ" at bounding box center [907, 527] width 138 height 78
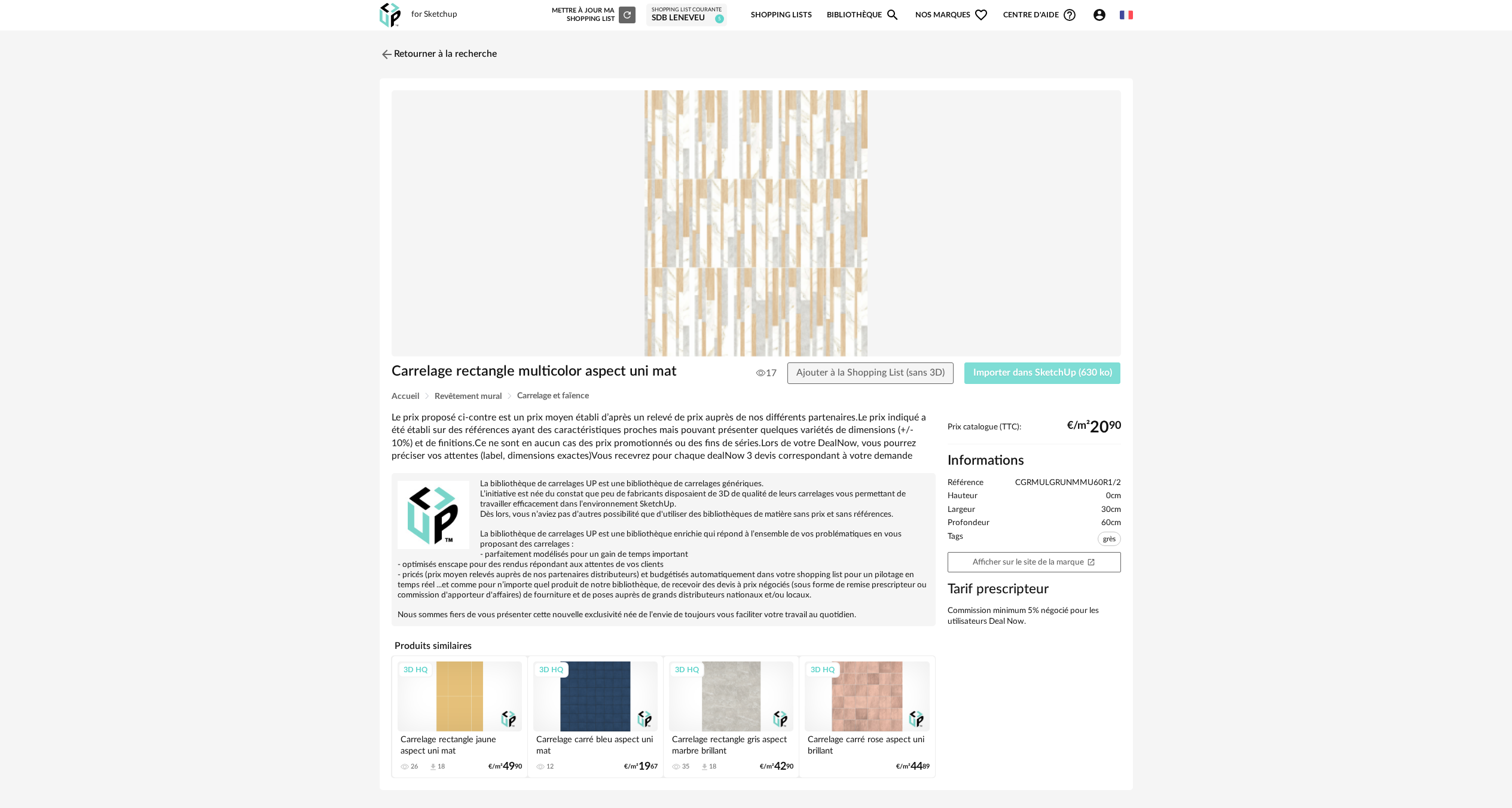
click at [988, 372] on span "Importer dans SketchUp (630 ko)" at bounding box center [1043, 373] width 139 height 10
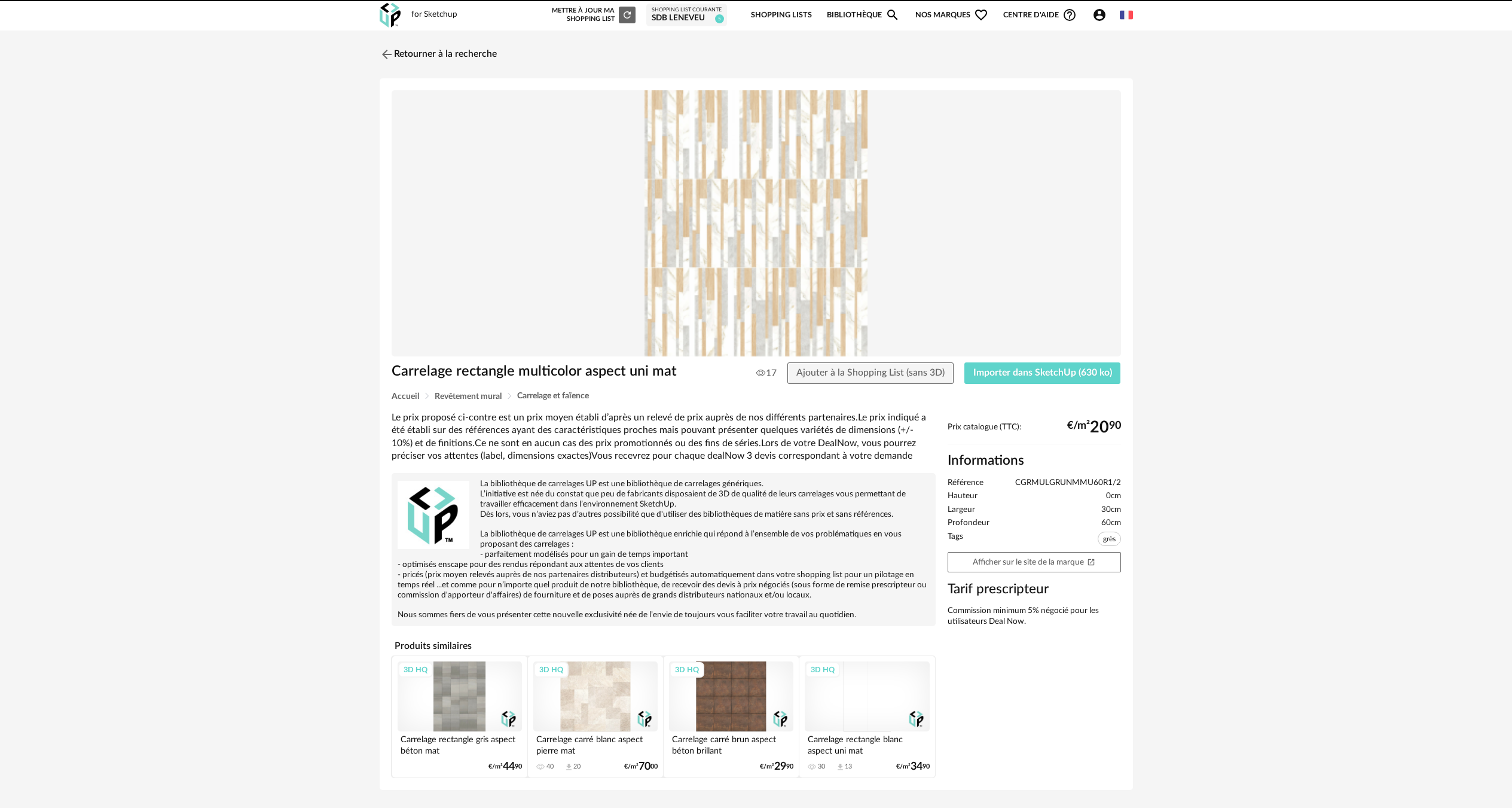
click at [452, 40] on div "Retourner à la recherche Carrelage rectangle multicolor aspect uni mat 17 Ajout…" at bounding box center [756, 421] width 1512 height 781
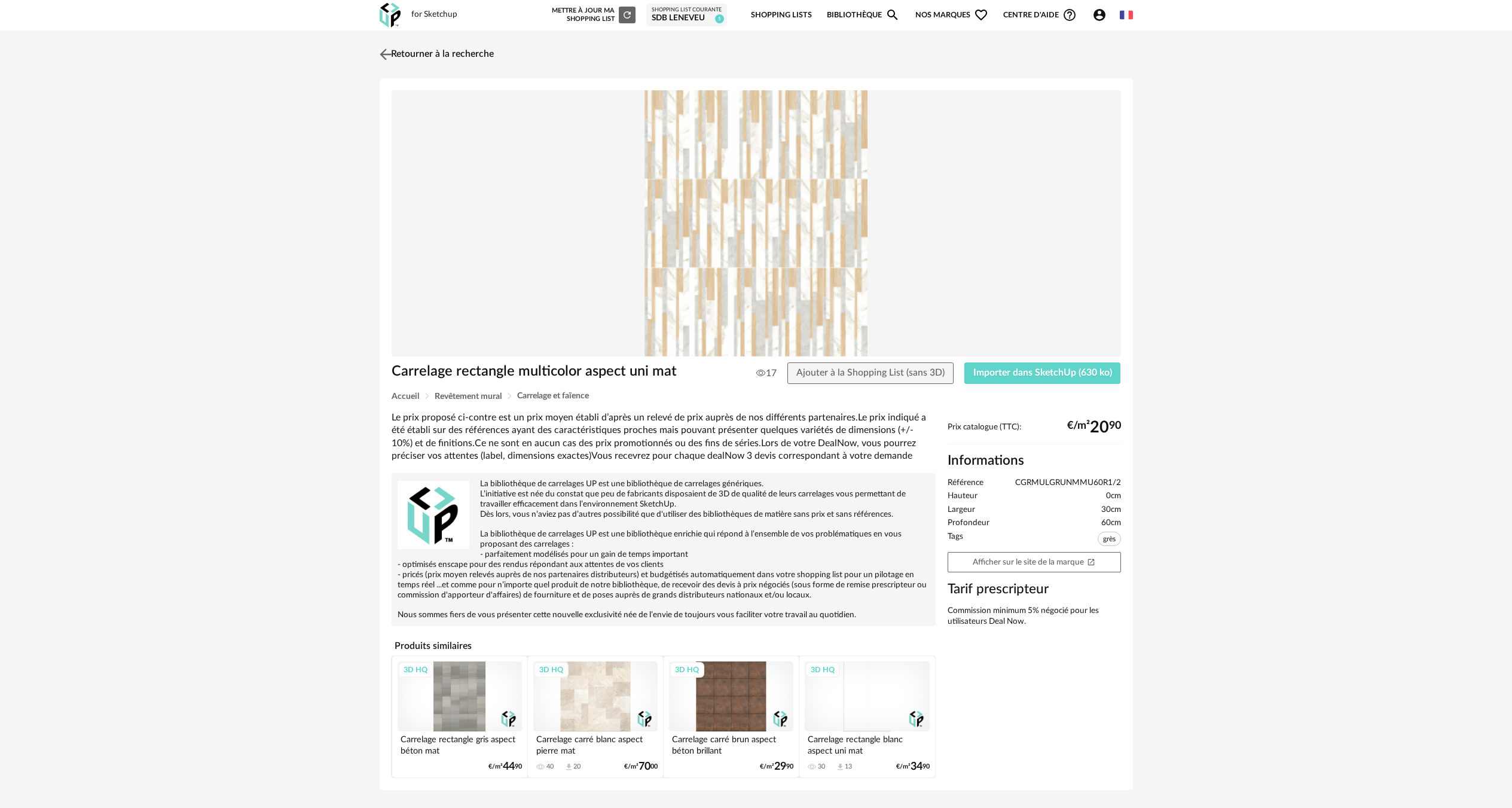
click at [446, 56] on link "Retourner à la recherche" at bounding box center [435, 55] width 117 height 27
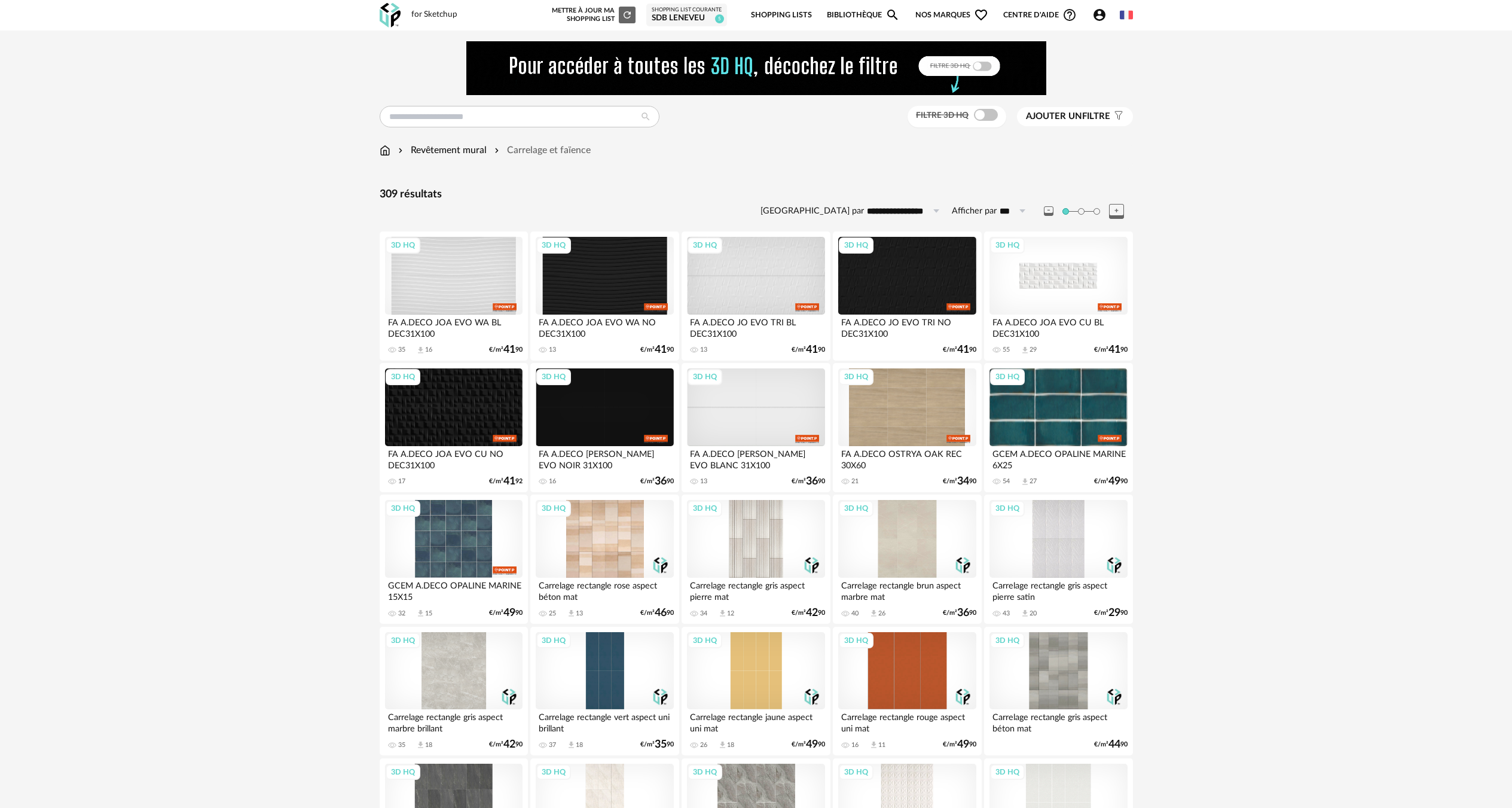
click at [1096, 283] on div "3D HQ" at bounding box center [1058, 276] width 138 height 78
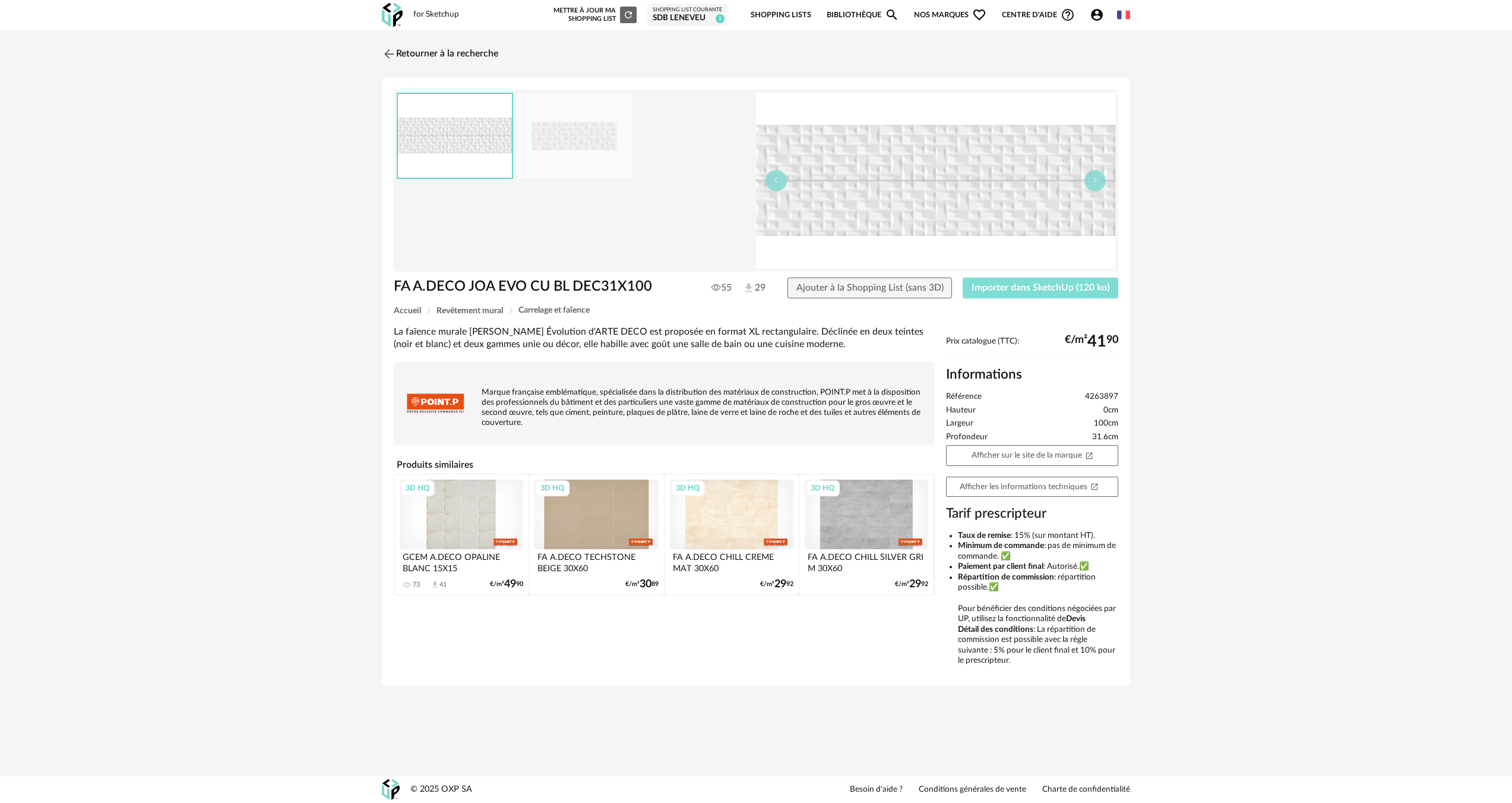
click at [1064, 290] on span "Importer dans SketchUp (120 ko)" at bounding box center [1041, 288] width 138 height 9
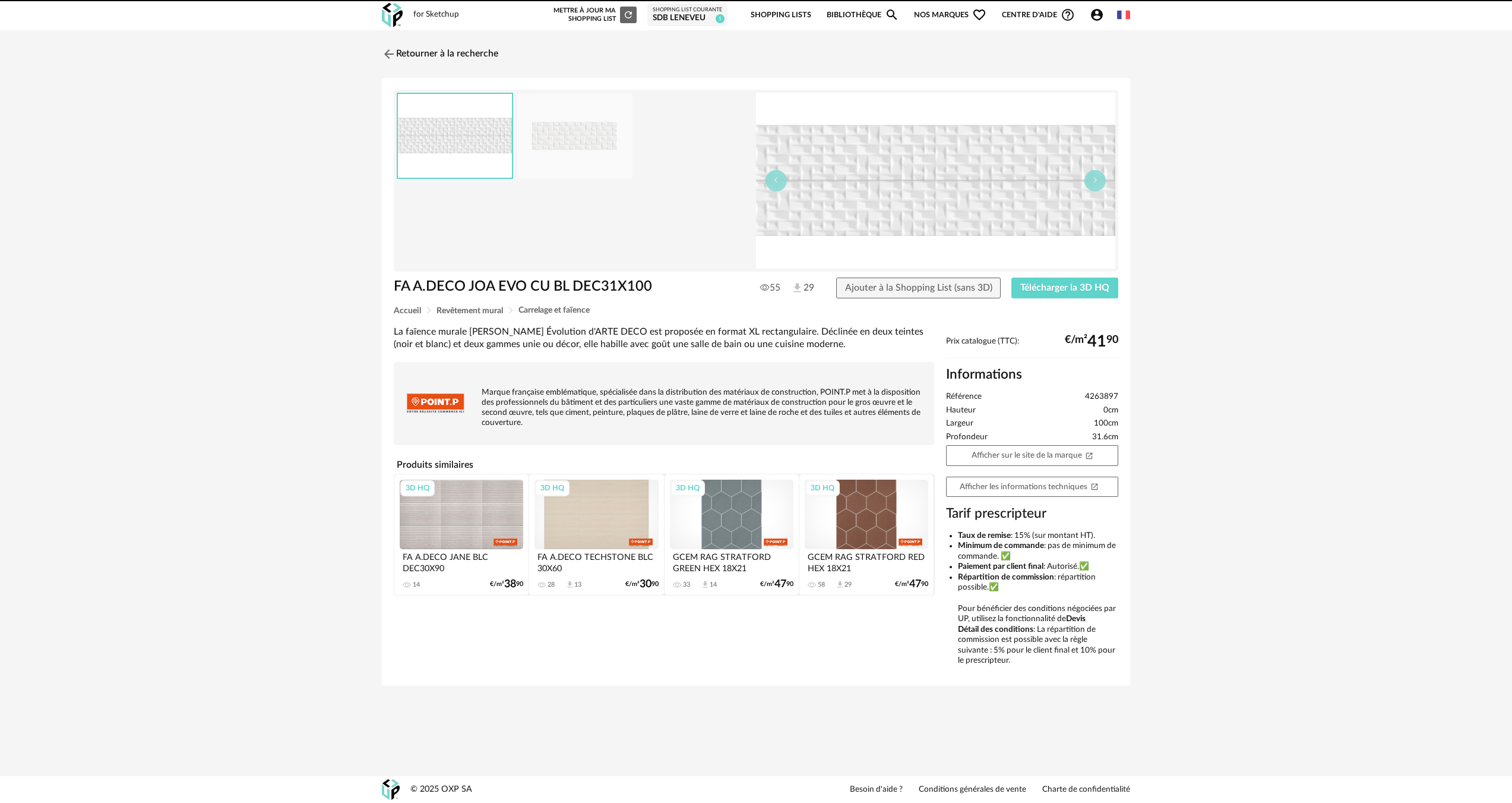
click at [372, 57] on div "Retourner à la recherche FA A.DECO JOA EVO CU BL DEC31X100 FA A.DECO JOA EVO CU…" at bounding box center [755, 374] width 770 height 667
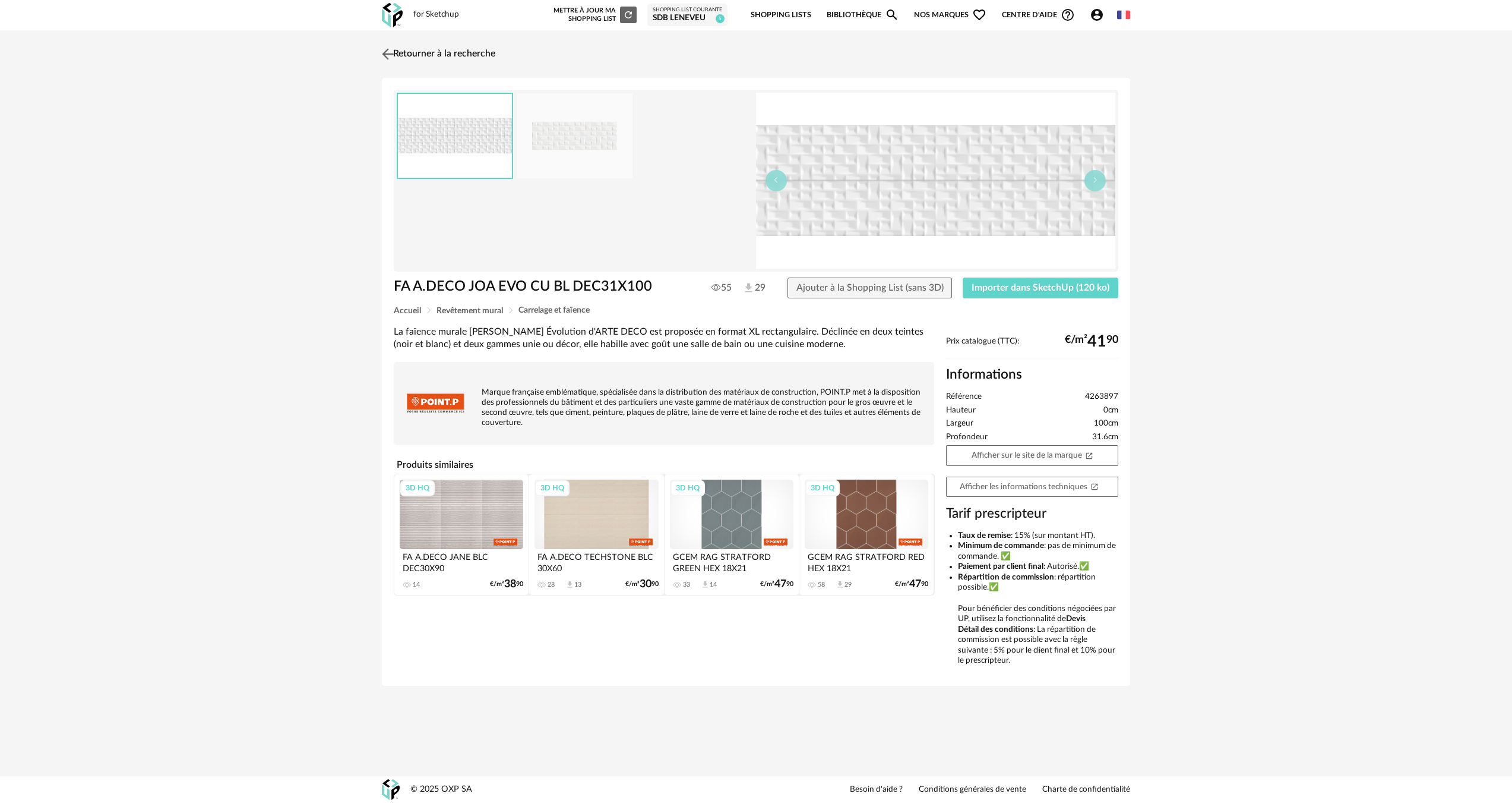
click at [401, 58] on link "Retourner à la recherche" at bounding box center [437, 54] width 116 height 26
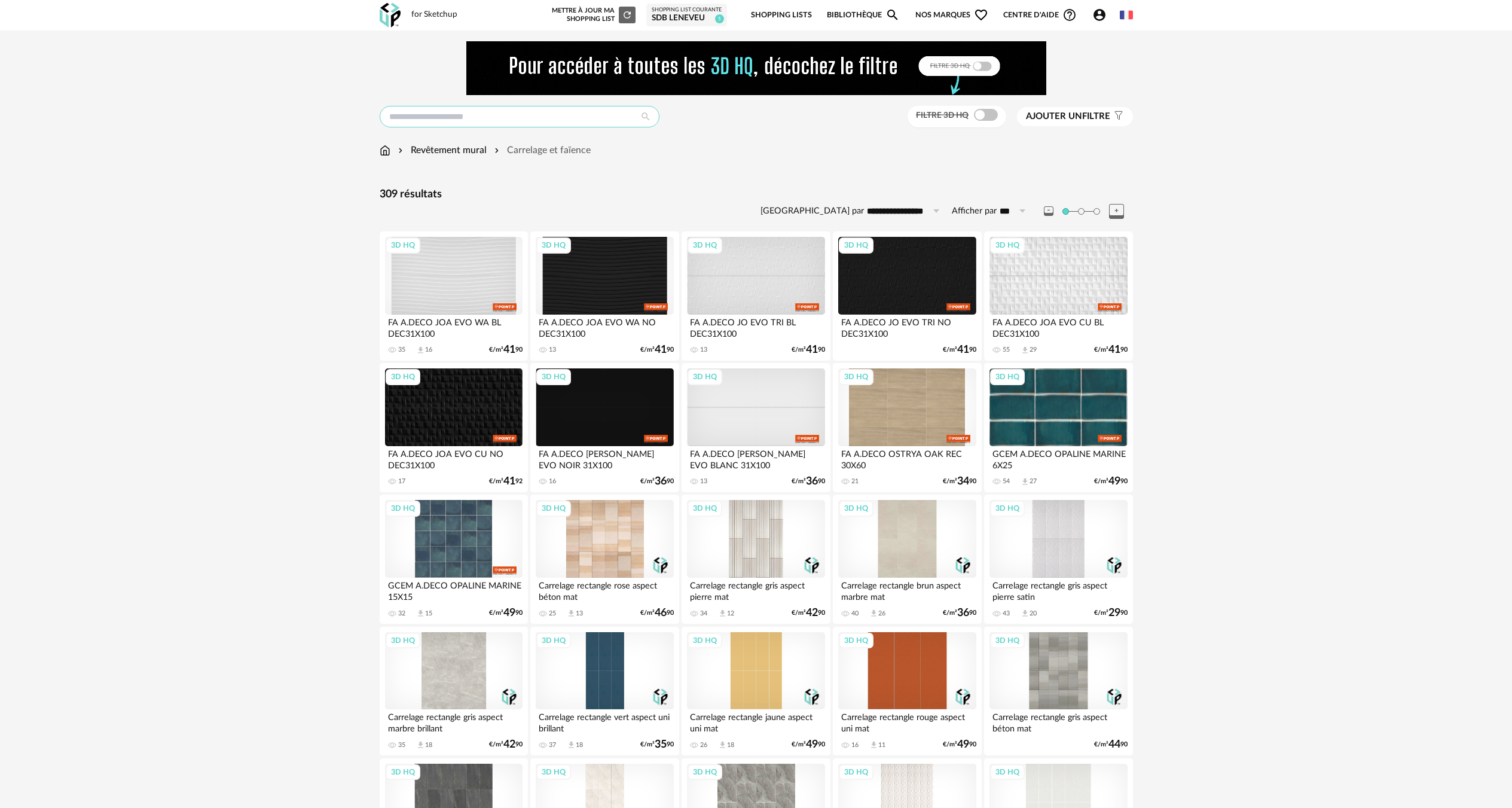
click at [469, 125] on input "text" at bounding box center [519, 116] width 280 height 22
type input "******"
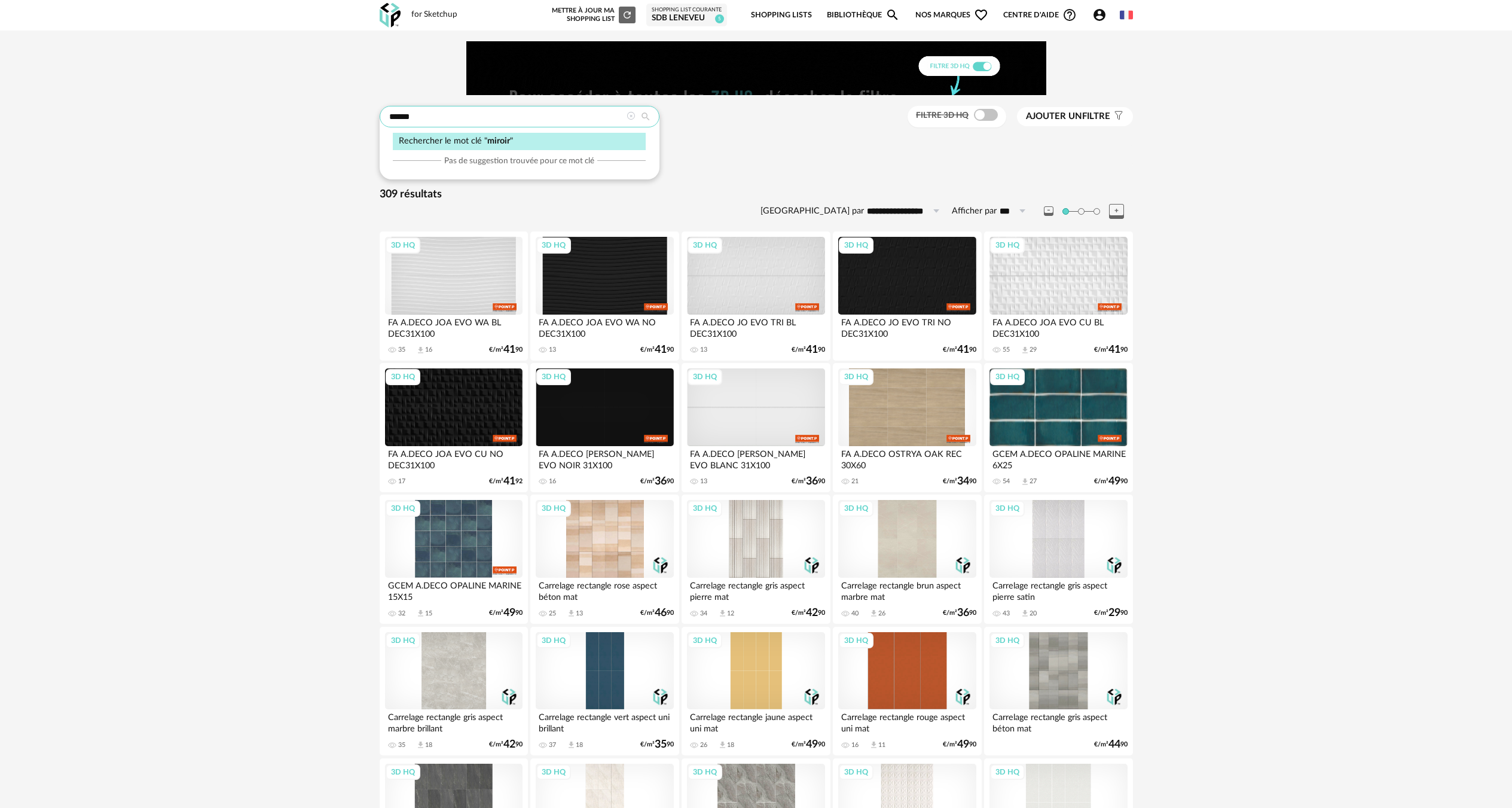
type input "**********"
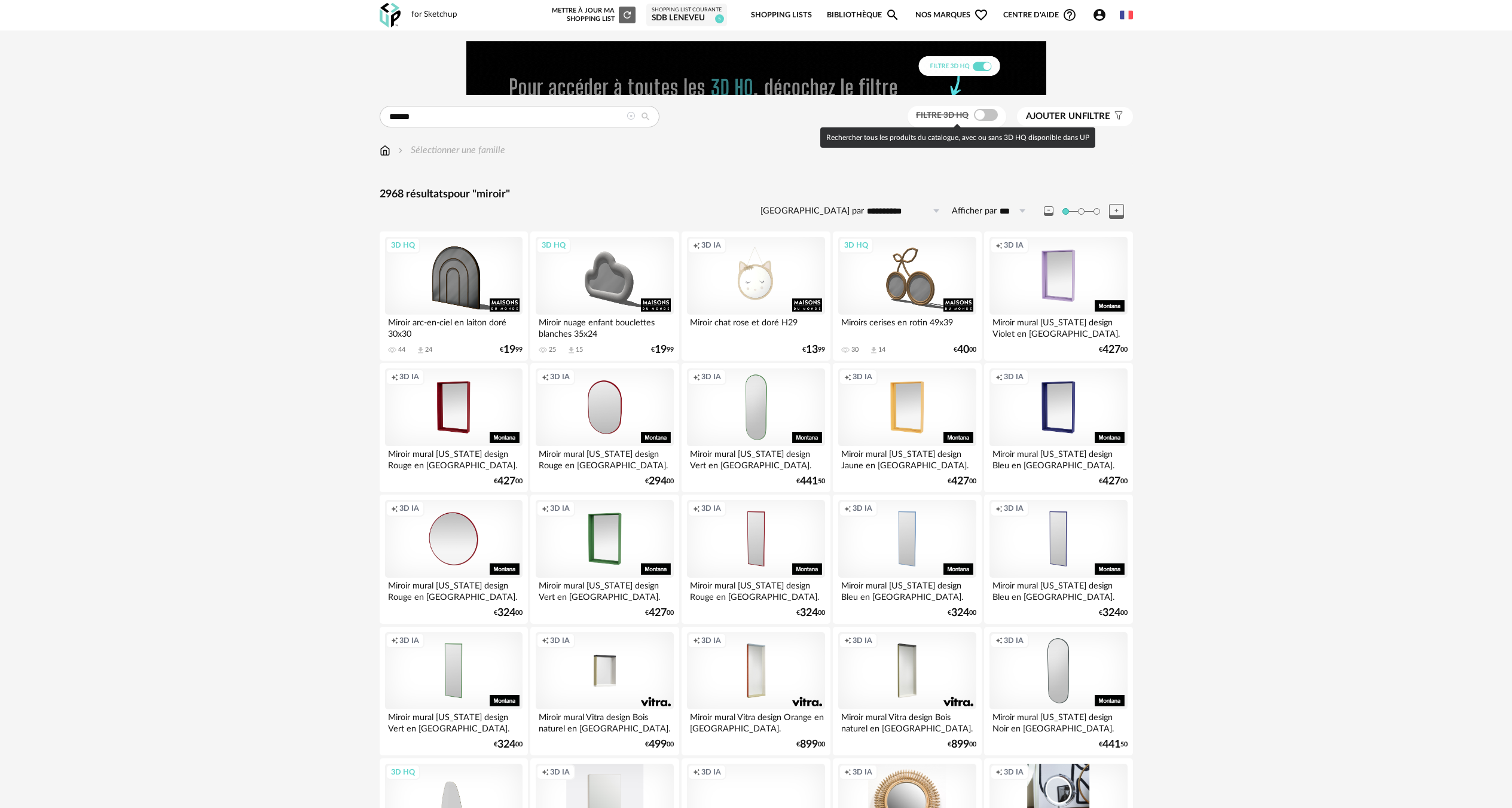
click at [983, 112] on span at bounding box center [985, 115] width 24 height 12
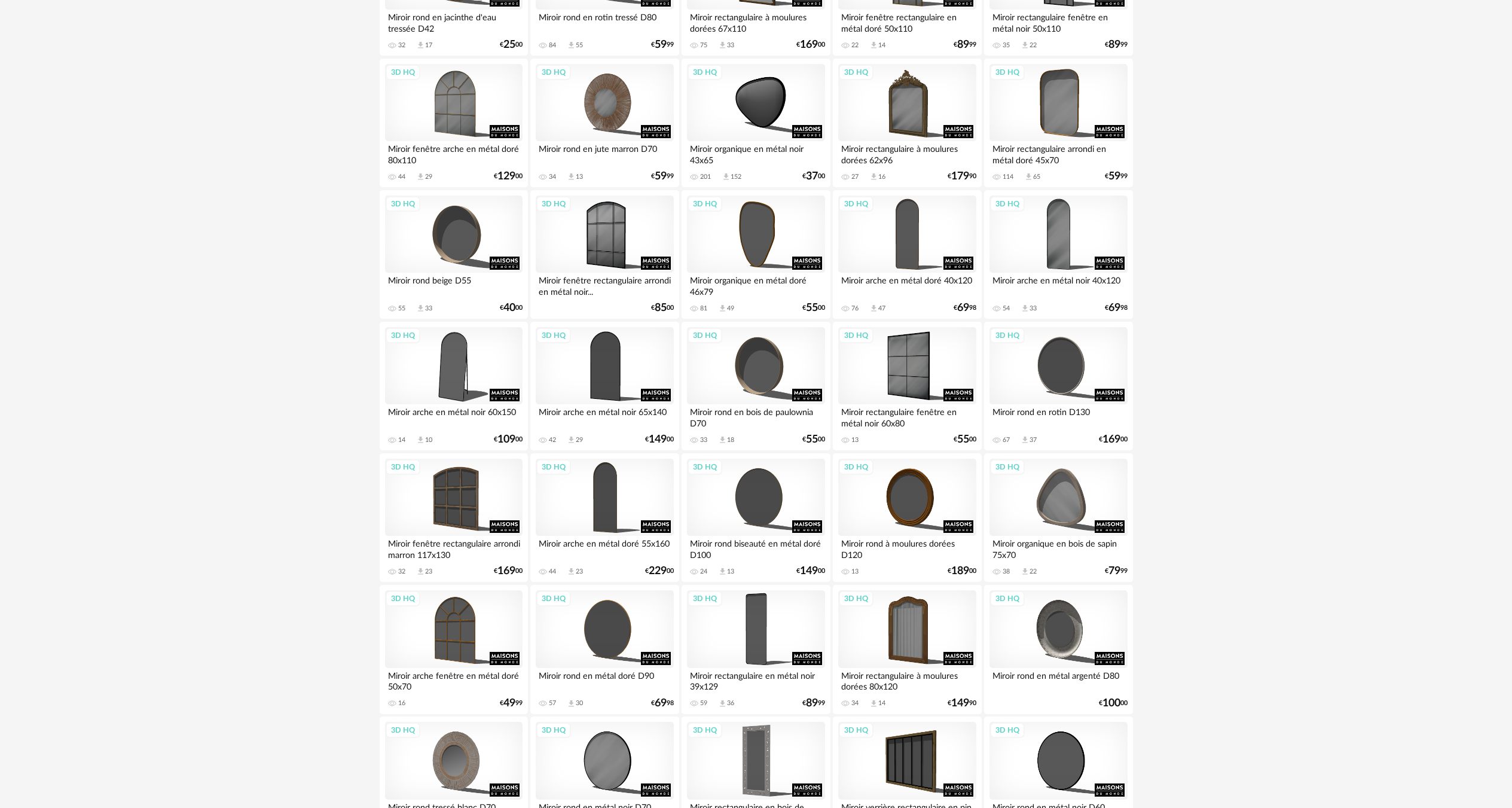
scroll to position [2092, 0]
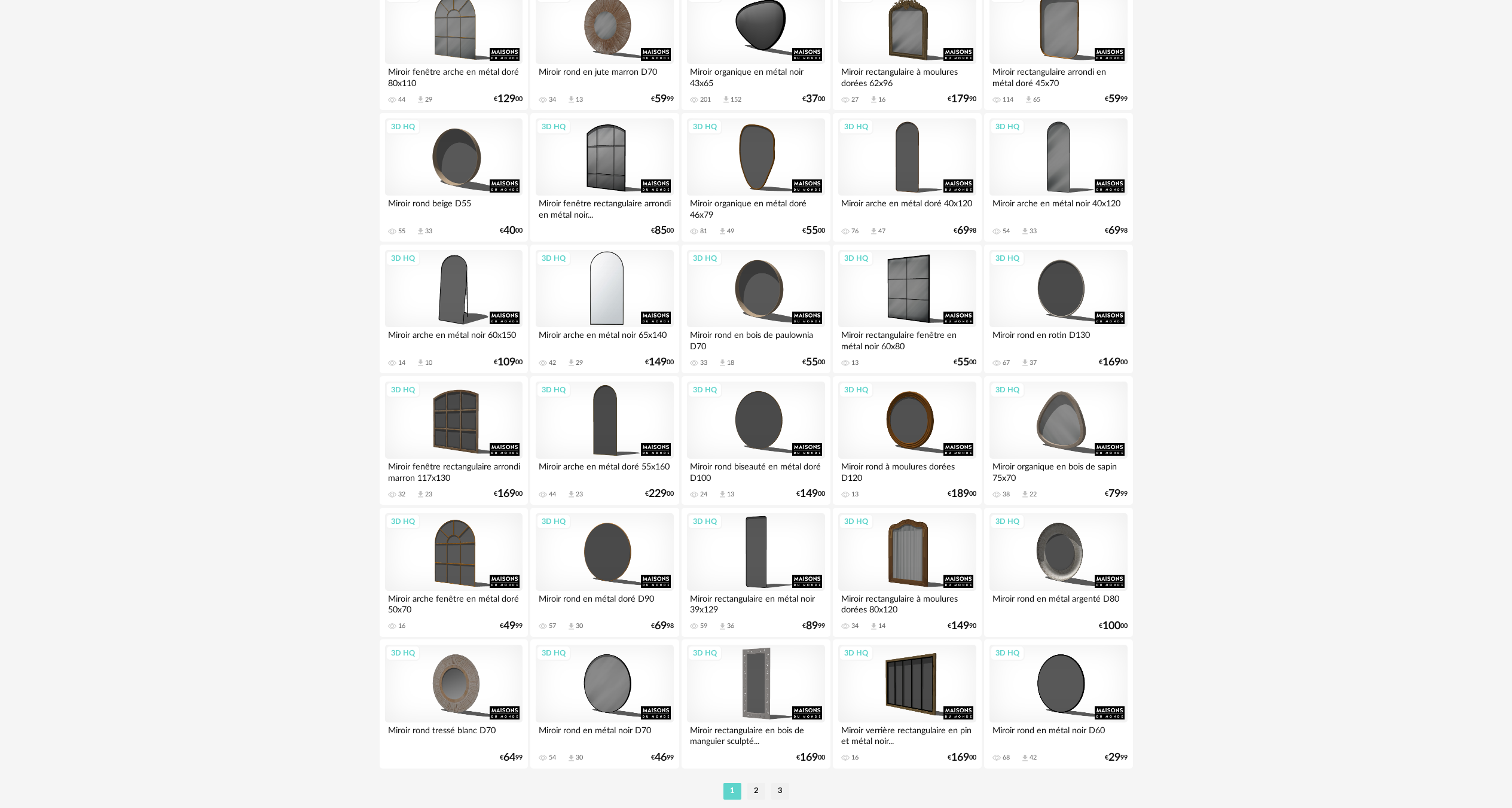
click at [632, 310] on div "3D HQ" at bounding box center [604, 289] width 138 height 78
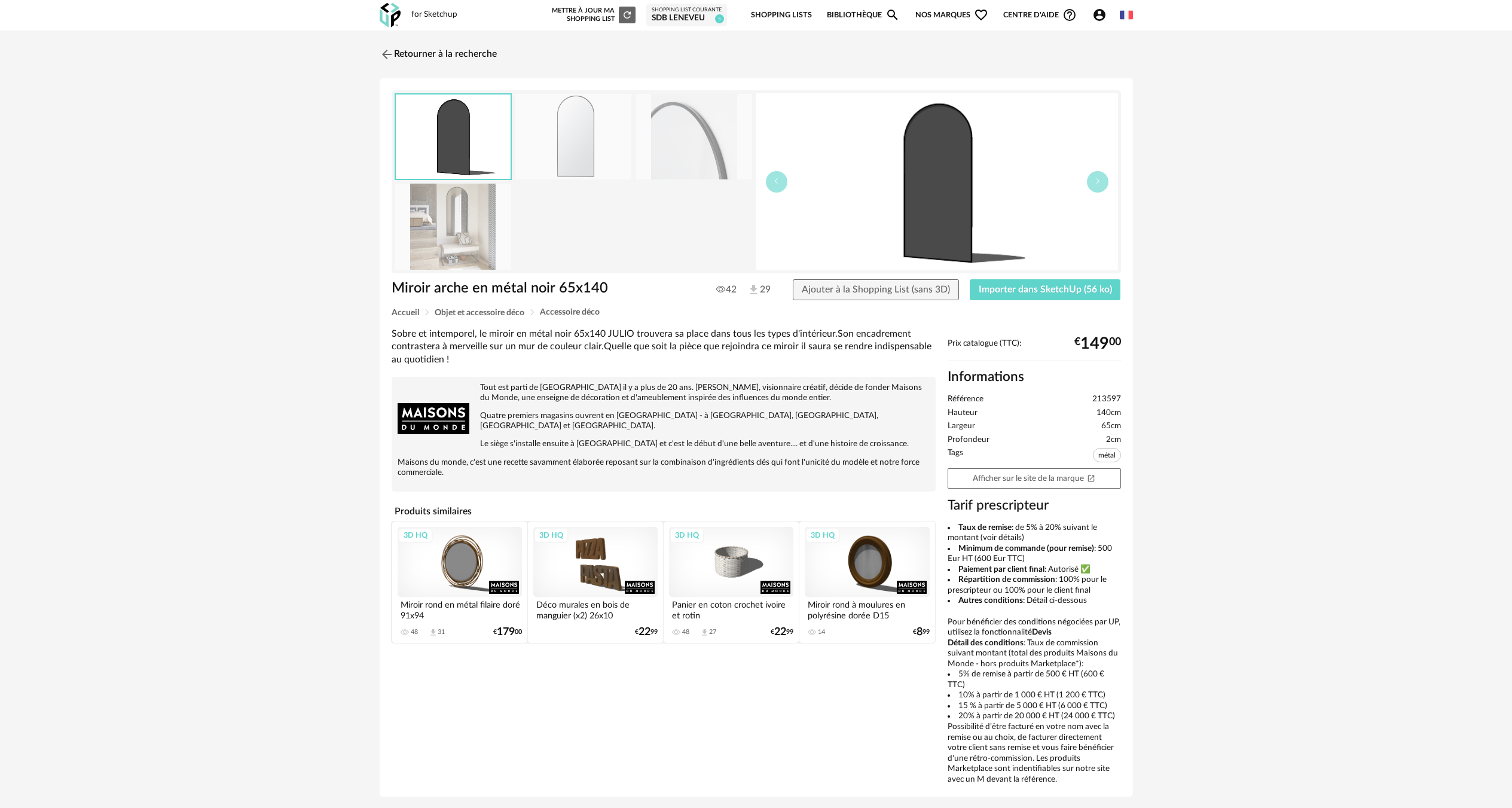
click at [1008, 302] on div "Miroir arche en métal noir 65x140 42 29 Ajouter à la Shopping List (sans 3D) Im…" at bounding box center [756, 294] width 741 height 29
click at [1018, 285] on span "Importer dans SketchUp (56 ko)" at bounding box center [1046, 290] width 134 height 10
click at [428, 52] on link "Retourner à la recherche" at bounding box center [435, 55] width 117 height 27
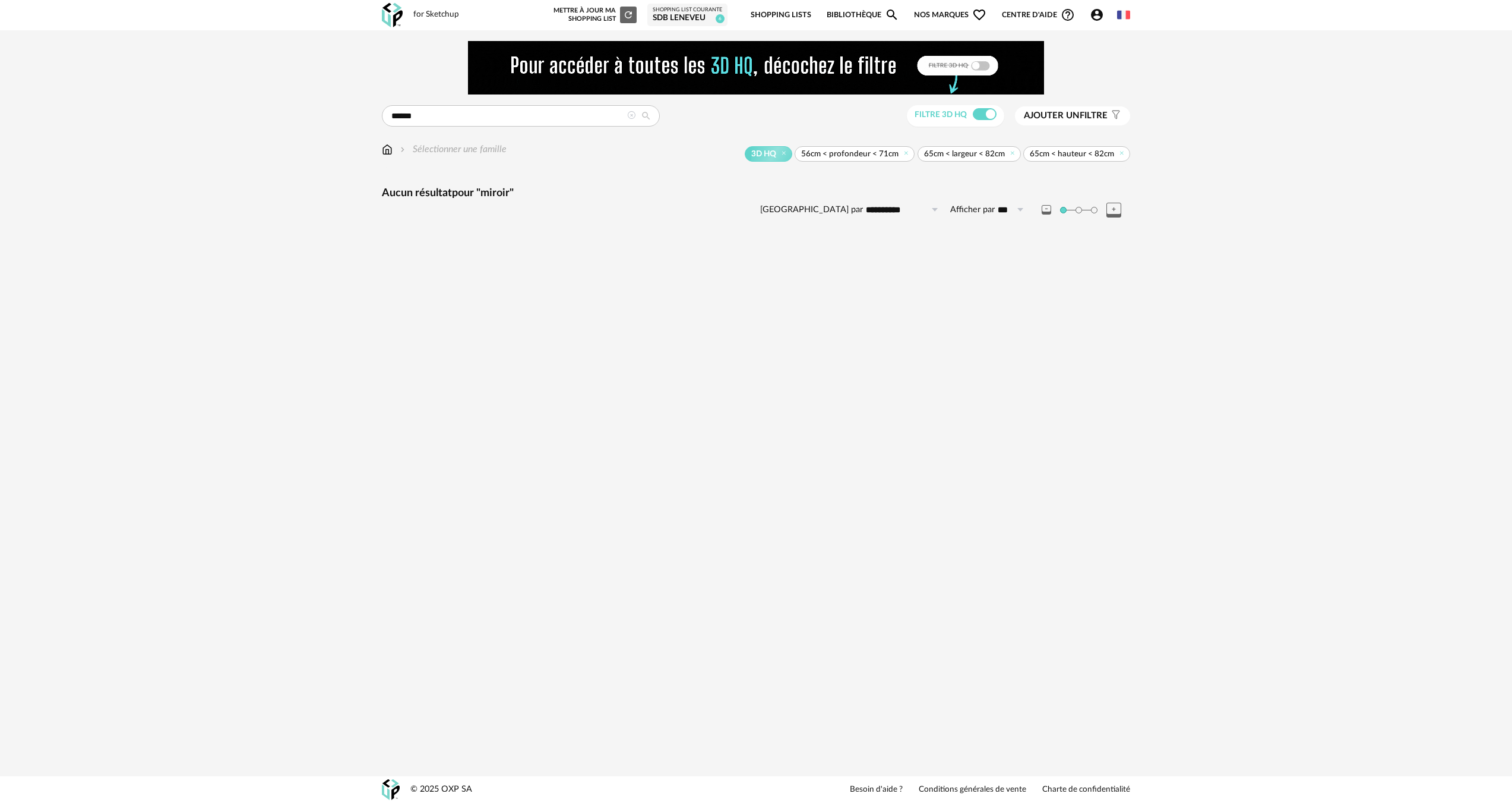
click at [627, 116] on icon at bounding box center [631, 115] width 8 height 8
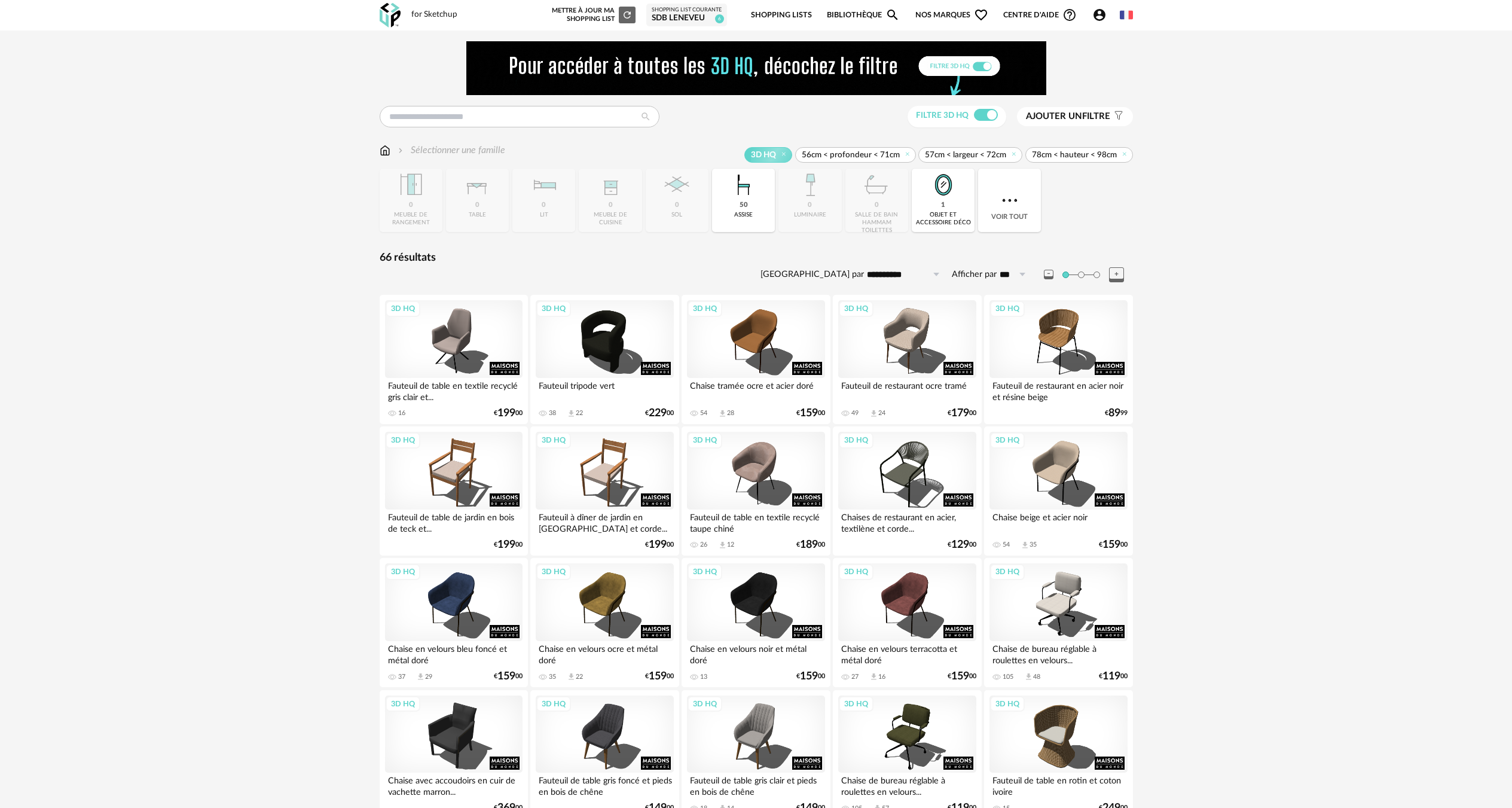
click at [1047, 116] on span "Ajouter un" at bounding box center [1054, 116] width 56 height 9
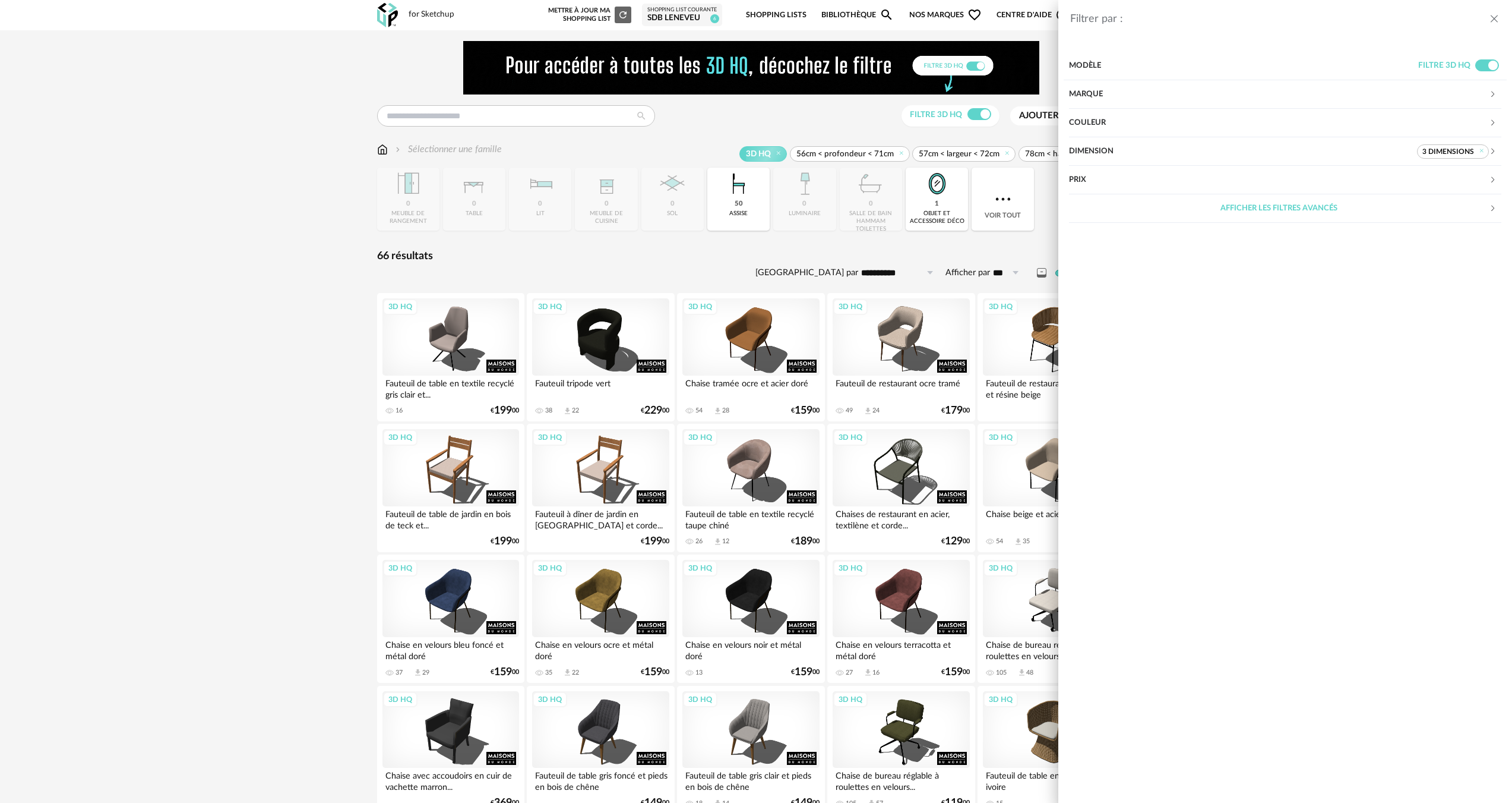
click at [1195, 148] on div "Dimension" at bounding box center [1243, 152] width 348 height 28
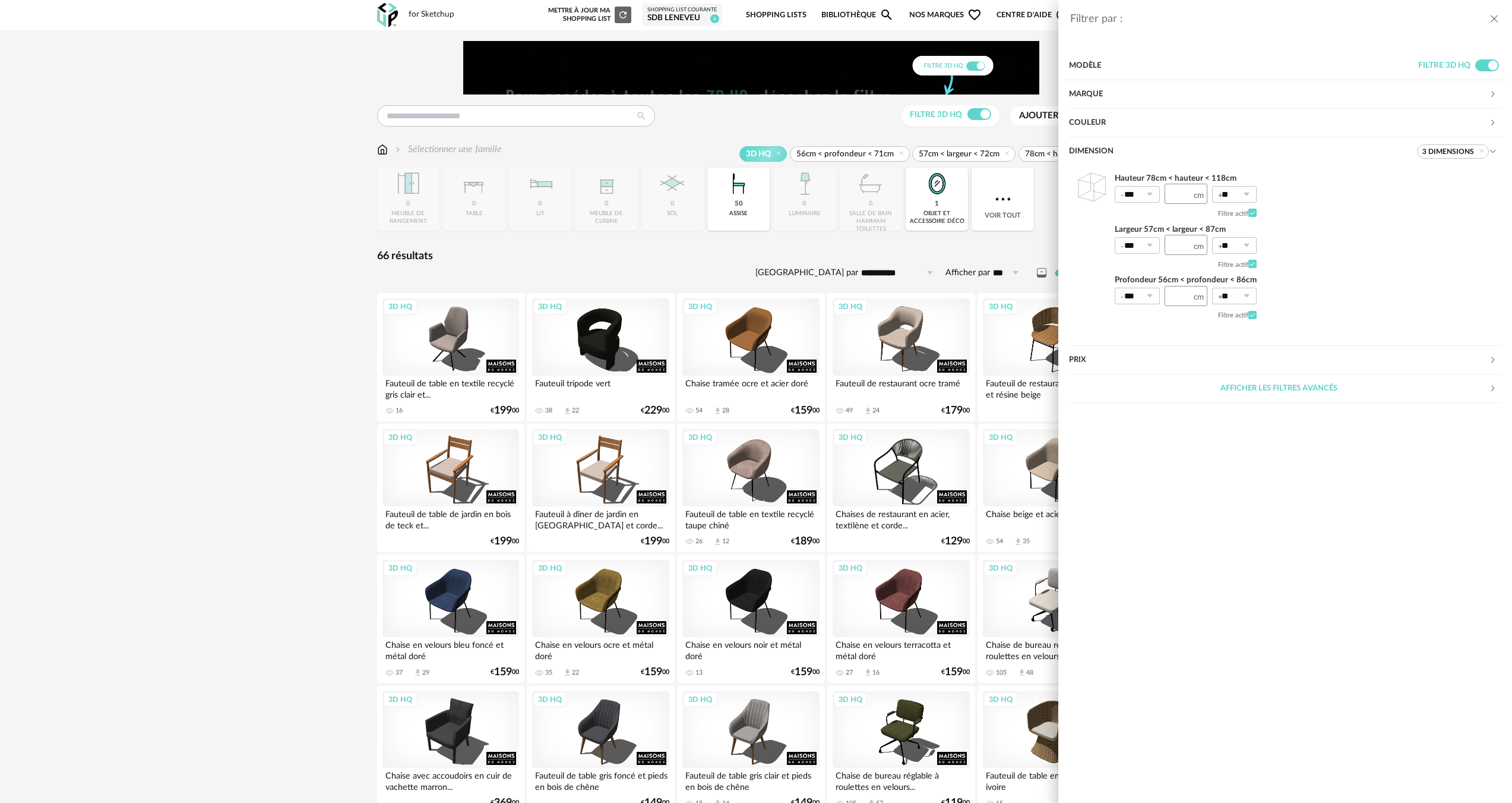
click at [1153, 244] on icon at bounding box center [1149, 245] width 15 height 17
click at [1141, 351] on span "40%" at bounding box center [1138, 355] width 20 height 11
type input "***"
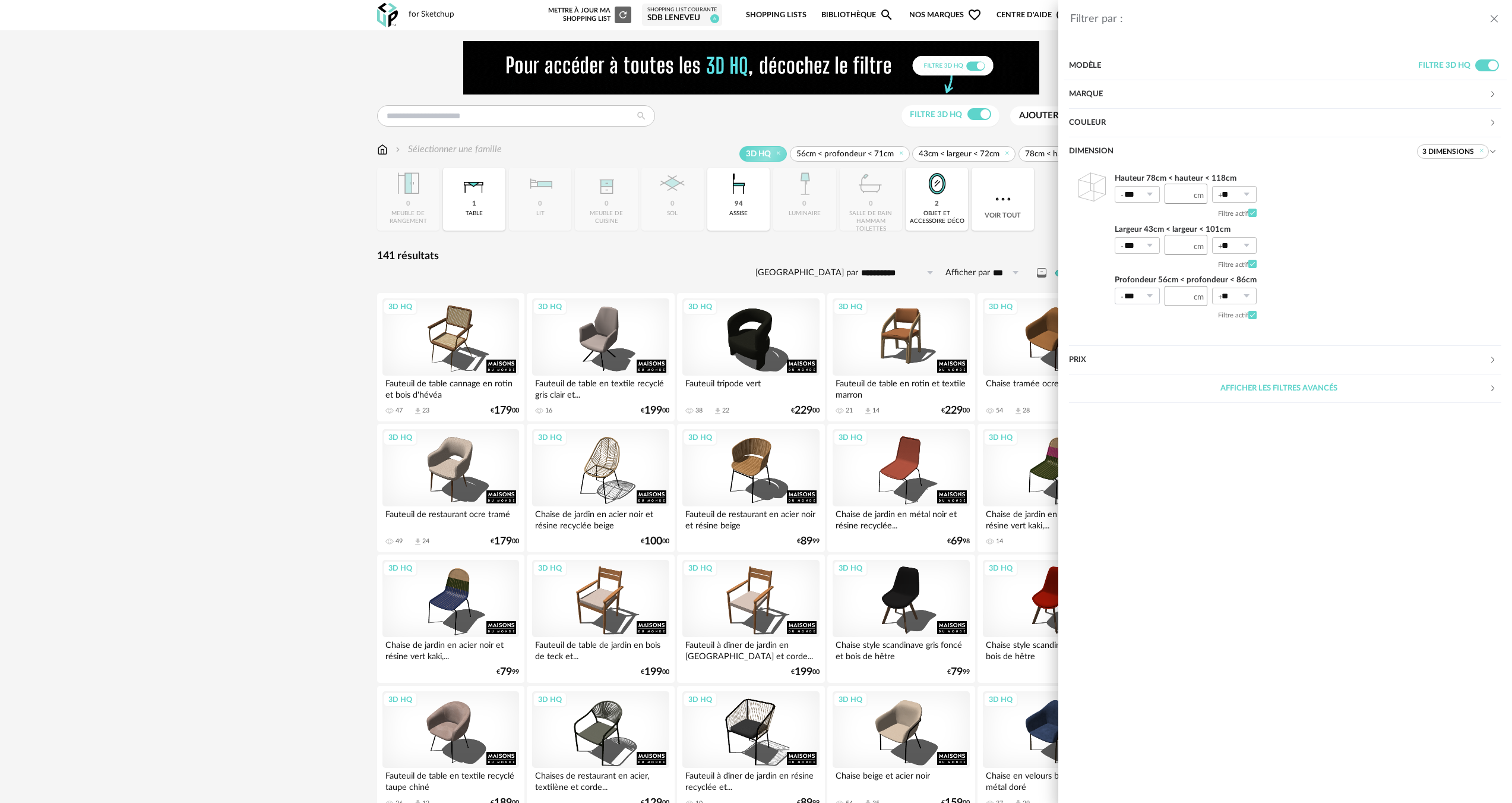
click at [1154, 297] on icon at bounding box center [1149, 296] width 15 height 17
click at [1144, 399] on li "40%" at bounding box center [1142, 406] width 54 height 20
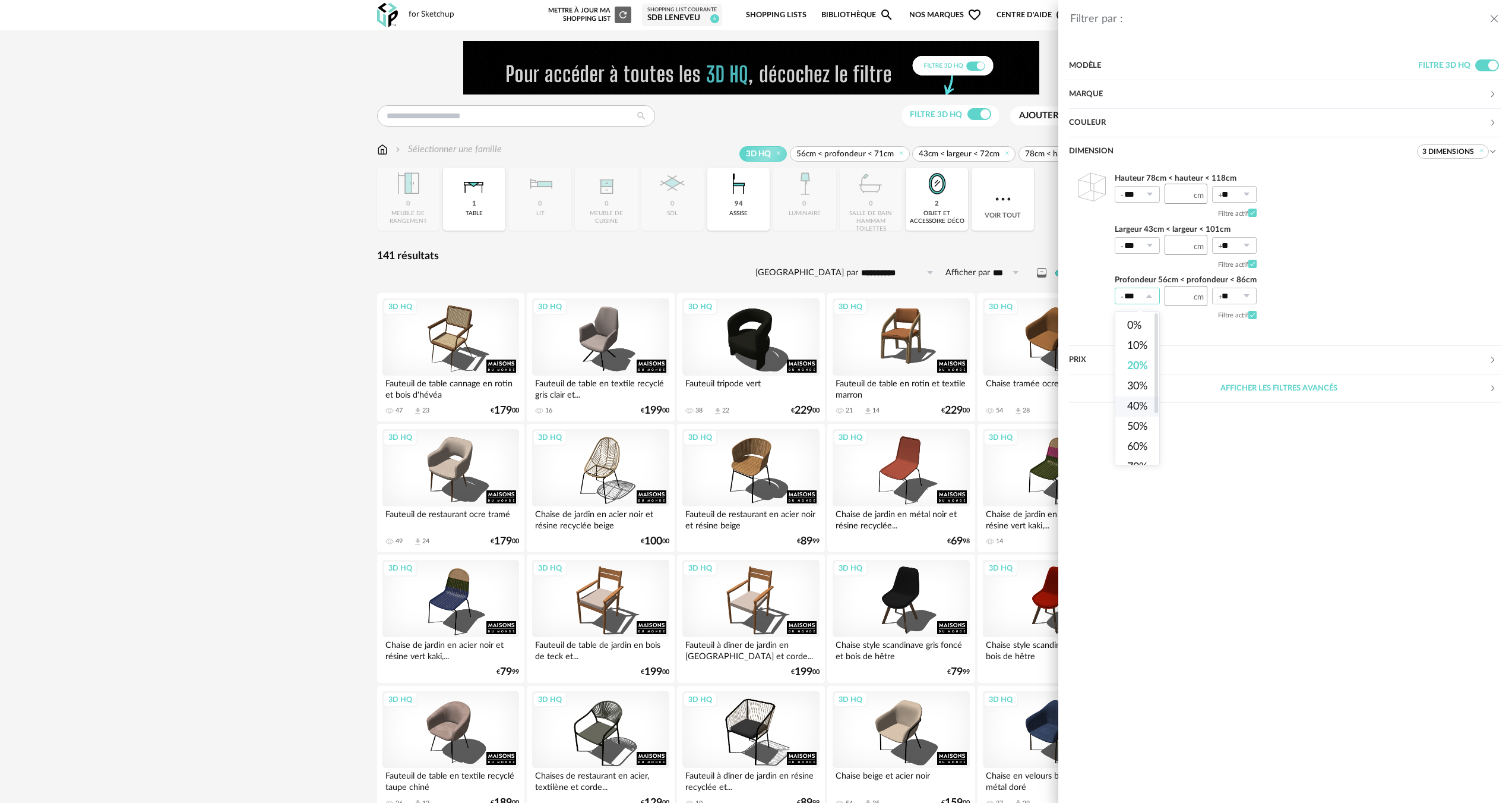
type input "***"
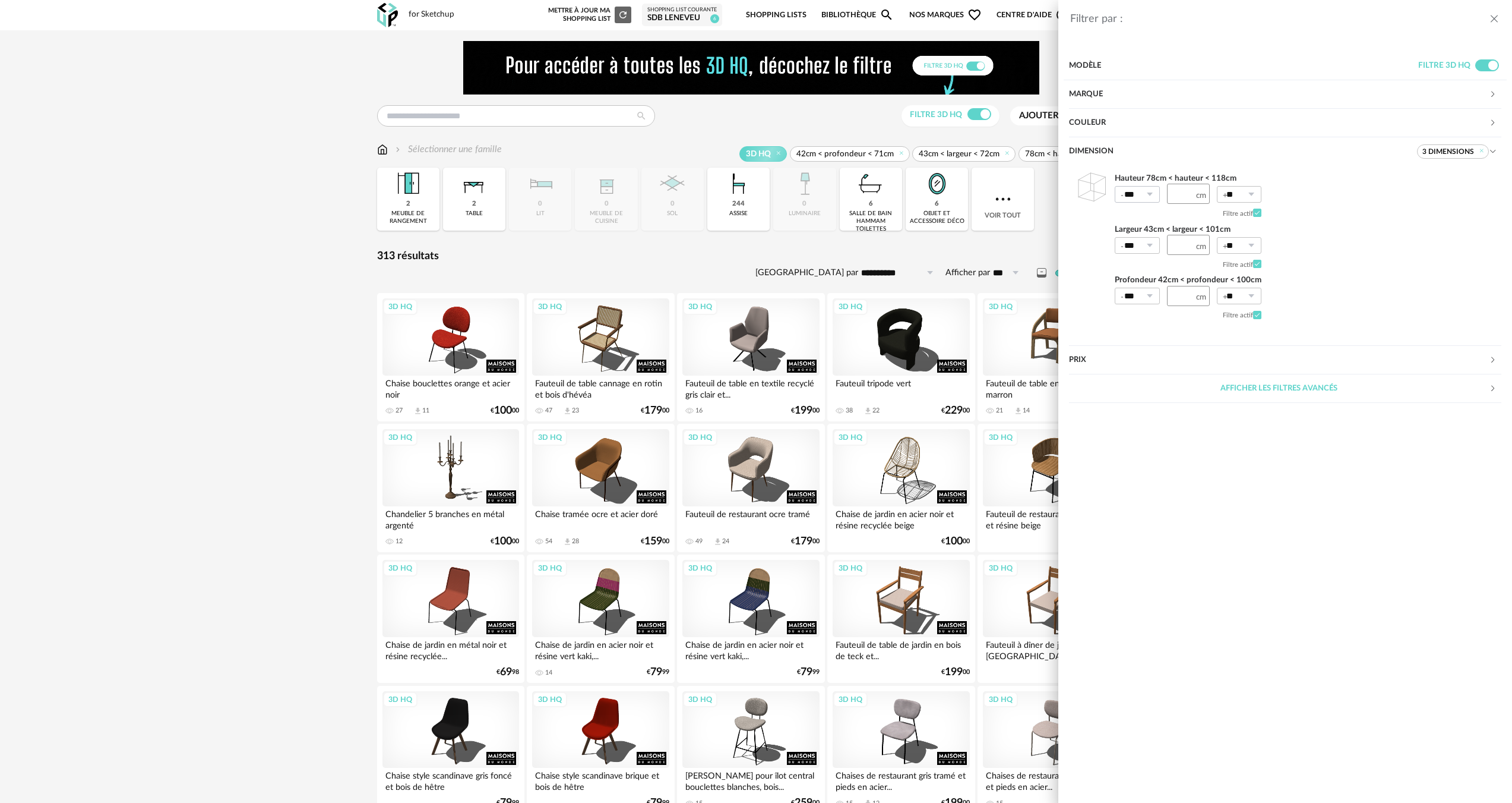
click at [1156, 194] on icon at bounding box center [1149, 194] width 15 height 17
click at [1142, 305] on span "40%" at bounding box center [1138, 304] width 20 height 11
type input "***"
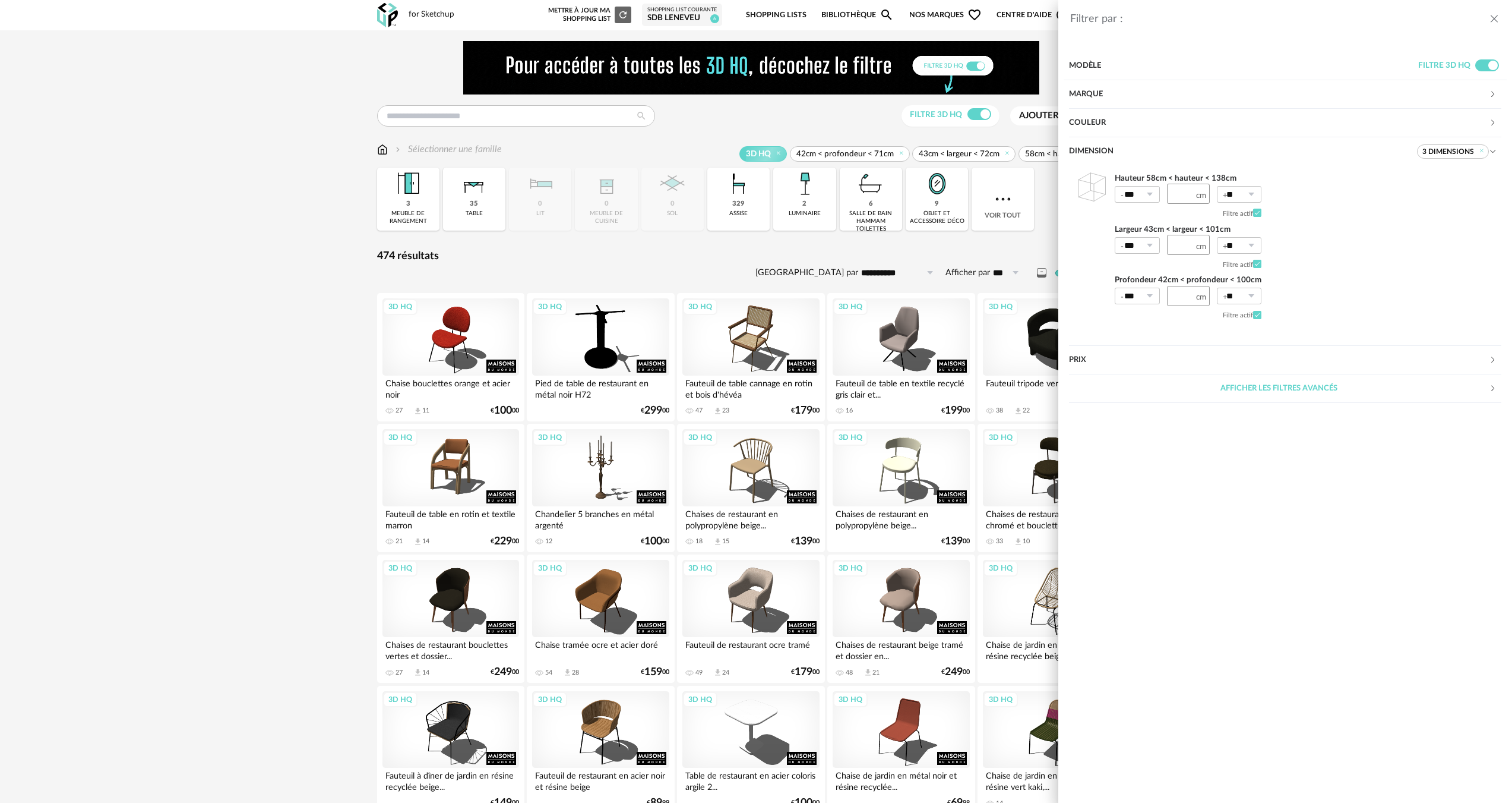
click at [417, 213] on div "Filtrer par : Modèle Filtre 3D HQ Marque &tradition 0 101 Copenhagen 0 366 Conc…" at bounding box center [756, 402] width 1512 height 803
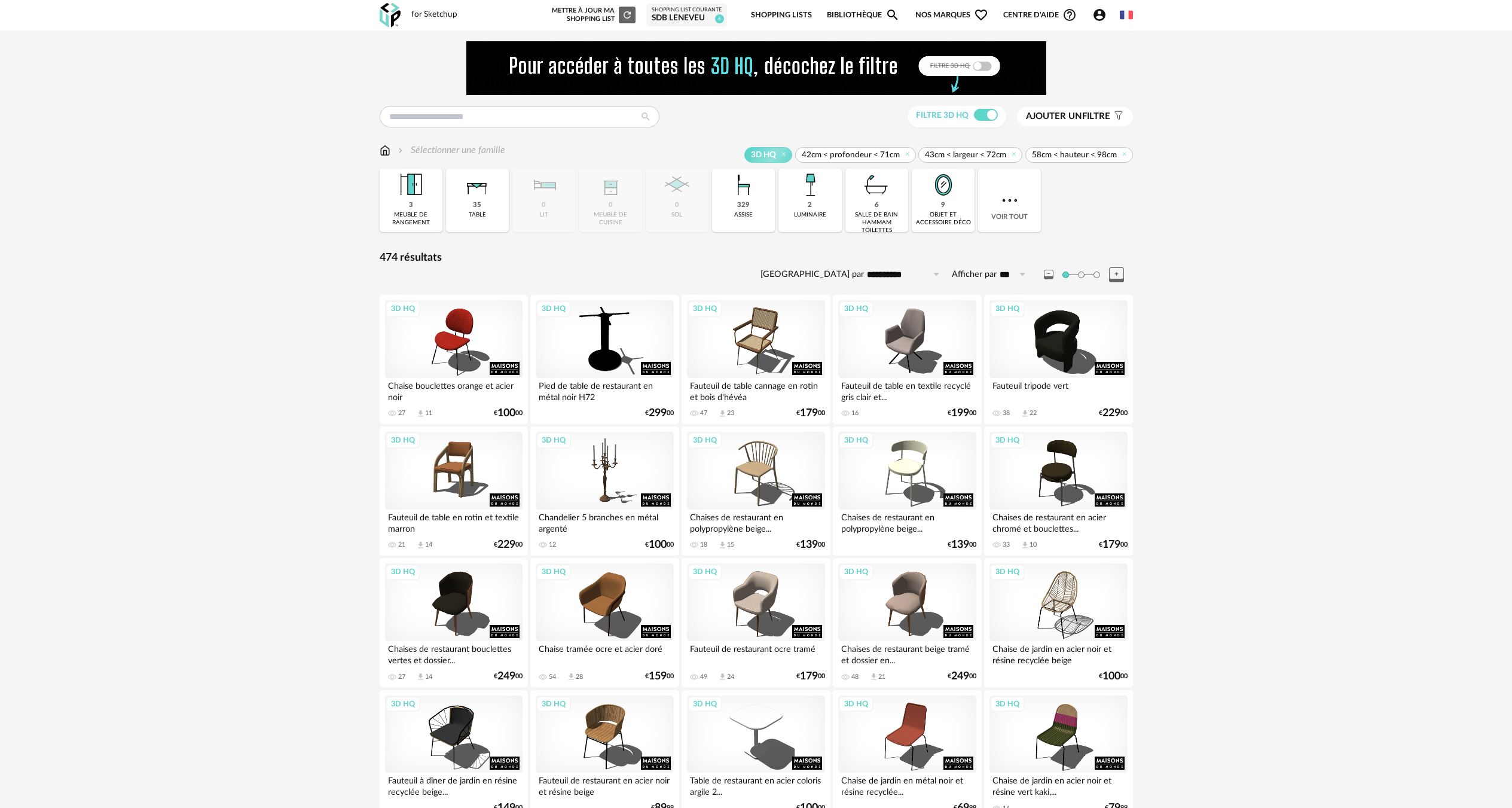
click at [419, 206] on div "3 meuble de rangement" at bounding box center [411, 200] width 63 height 63
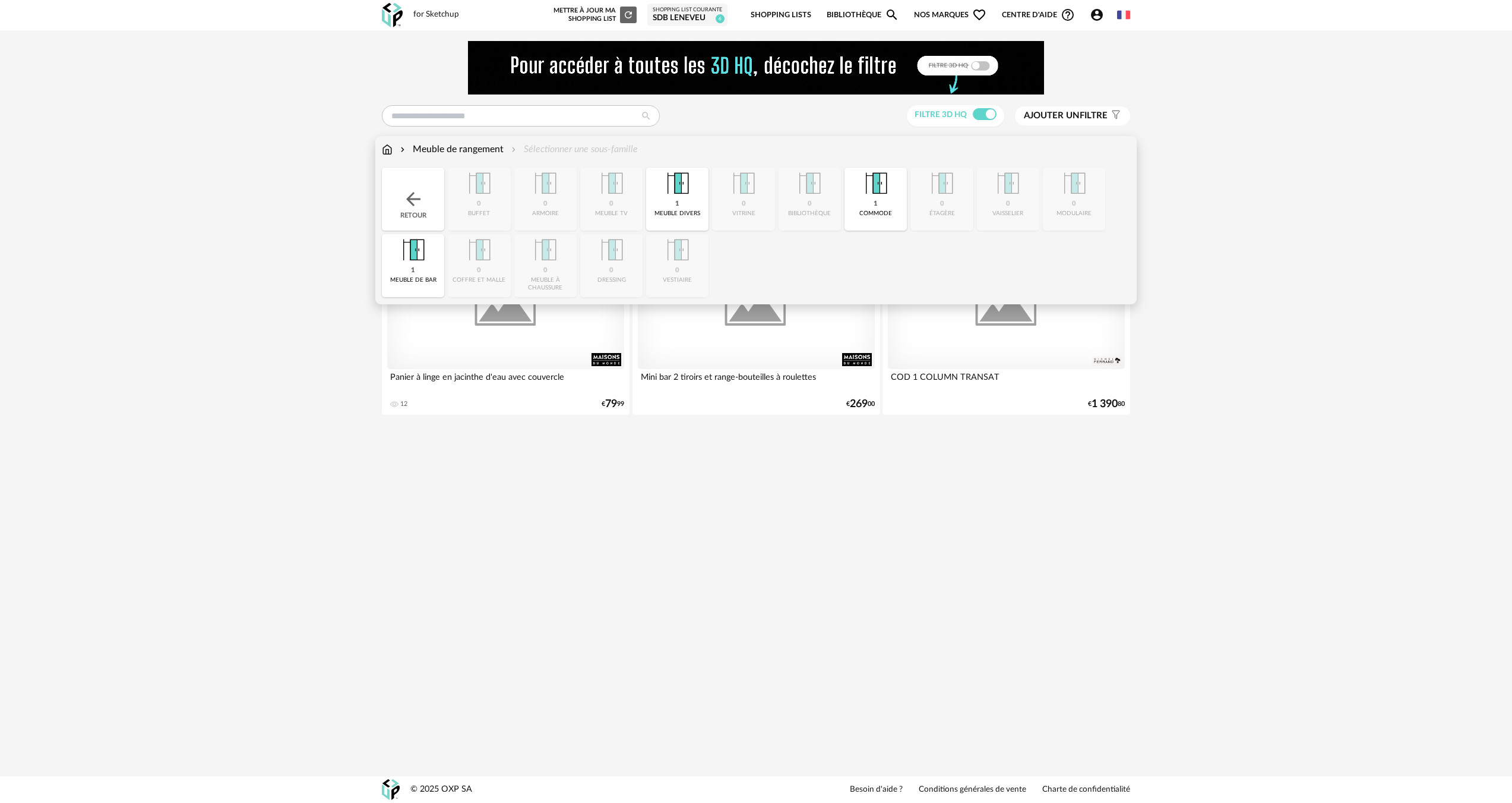
click at [576, 406] on div "12 Download icon 9 € 79 99" at bounding box center [506, 404] width 237 height 10
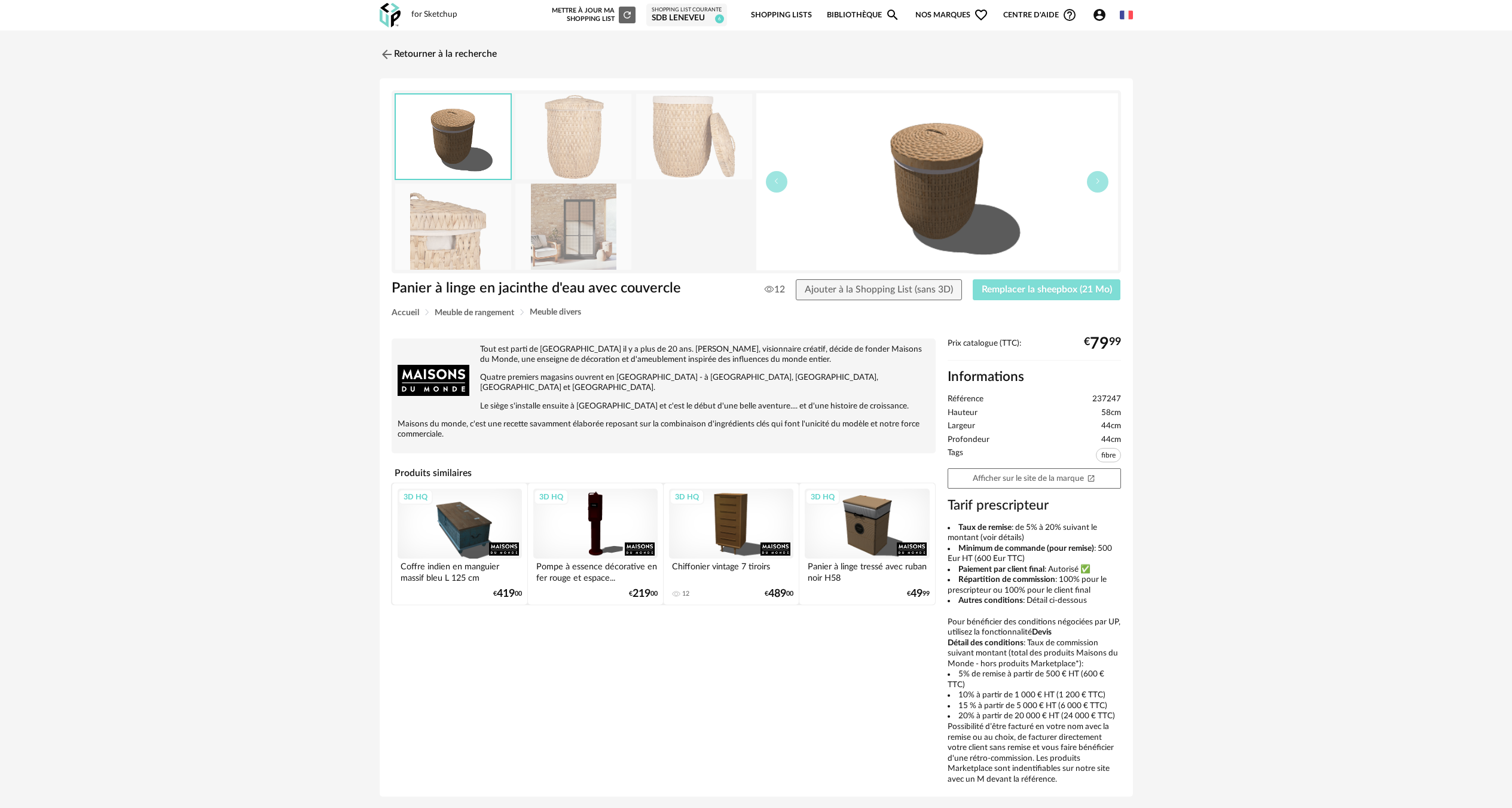
click at [991, 299] on button "Remplacer la sheepbox (21 Mo)" at bounding box center [1047, 290] width 149 height 22
